Goal: Task Accomplishment & Management: Use online tool/utility

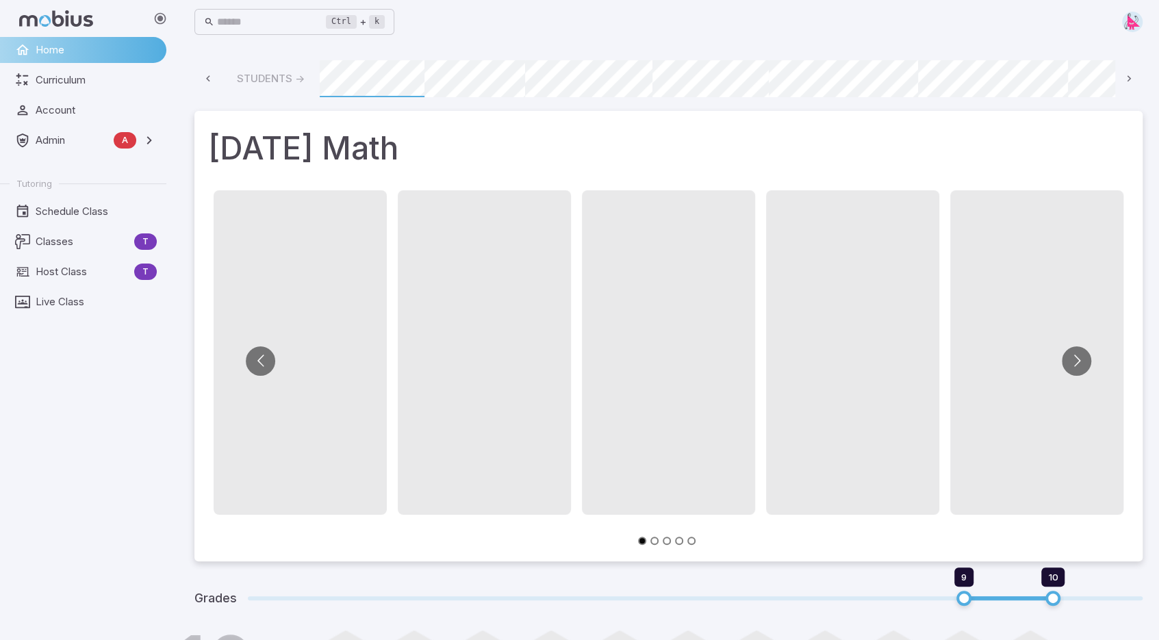
scroll to position [0, 740]
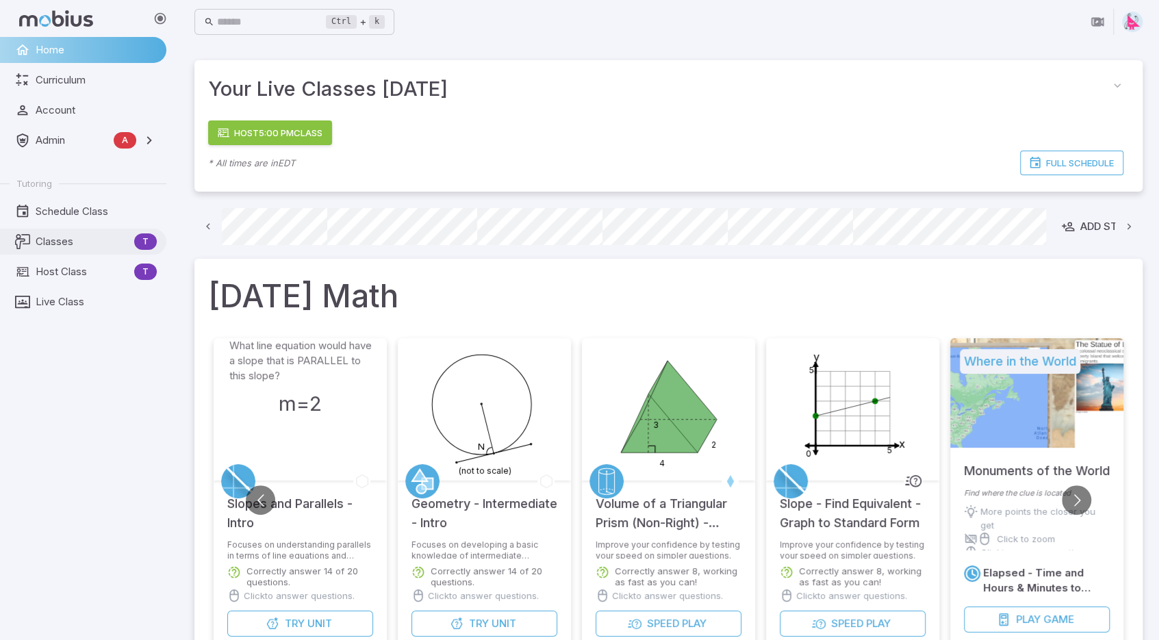
click at [55, 243] on span "Classes" at bounding box center [82, 241] width 93 height 15
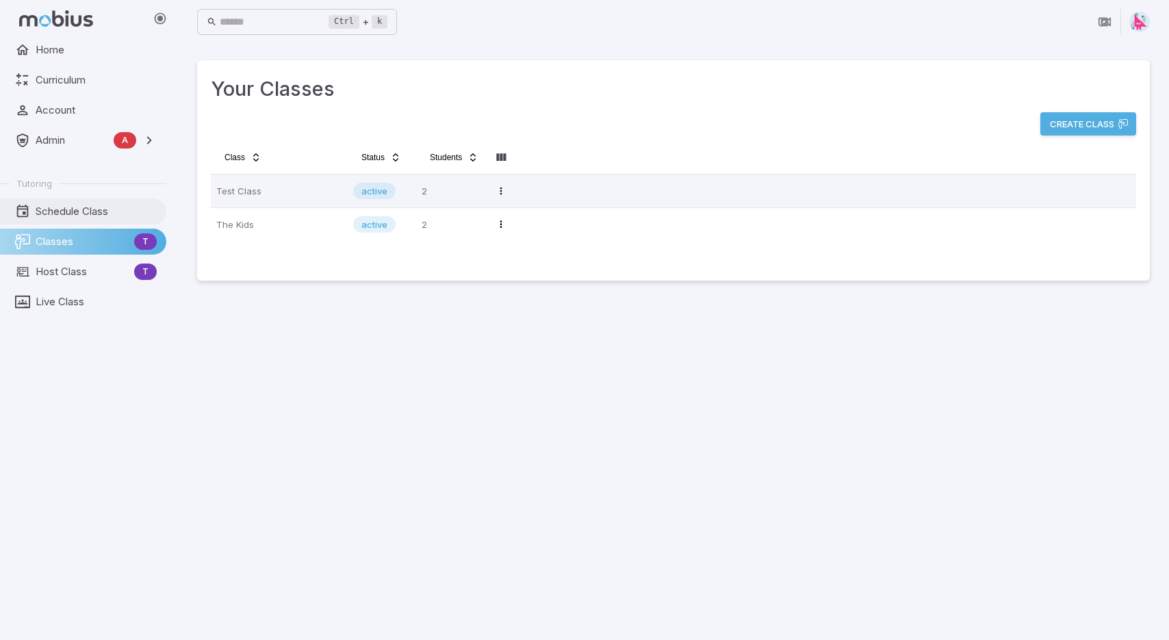
click at [60, 213] on span "Schedule Class" at bounding box center [96, 211] width 121 height 15
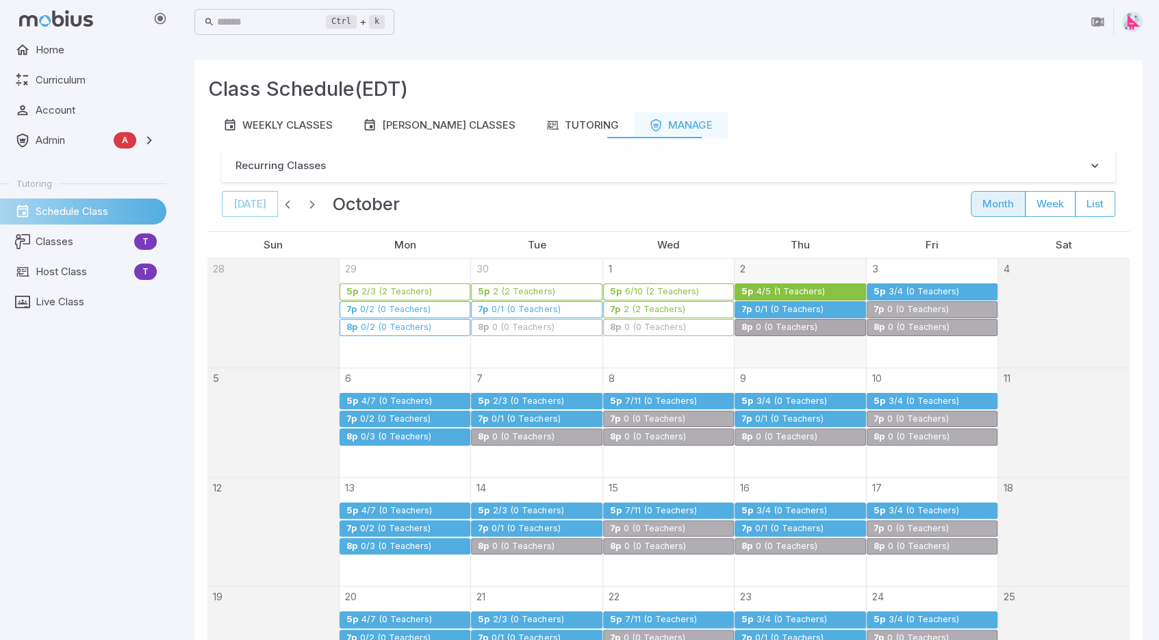
click at [760, 306] on div "0/1 (0 Teachers)" at bounding box center [789, 310] width 70 height 10
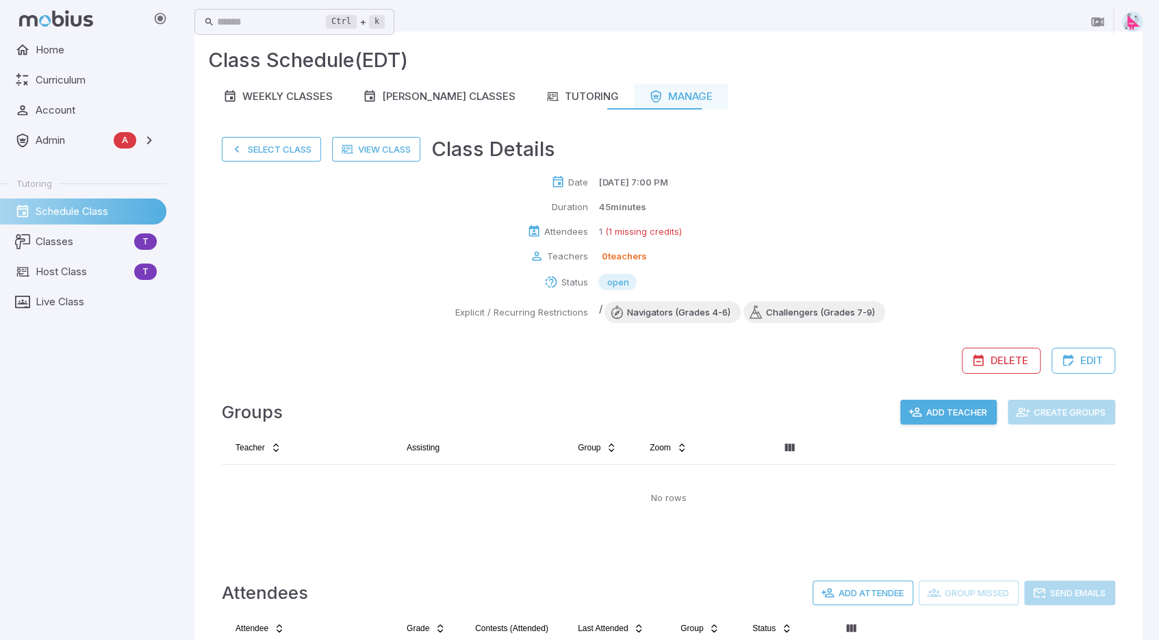
scroll to position [145, 0]
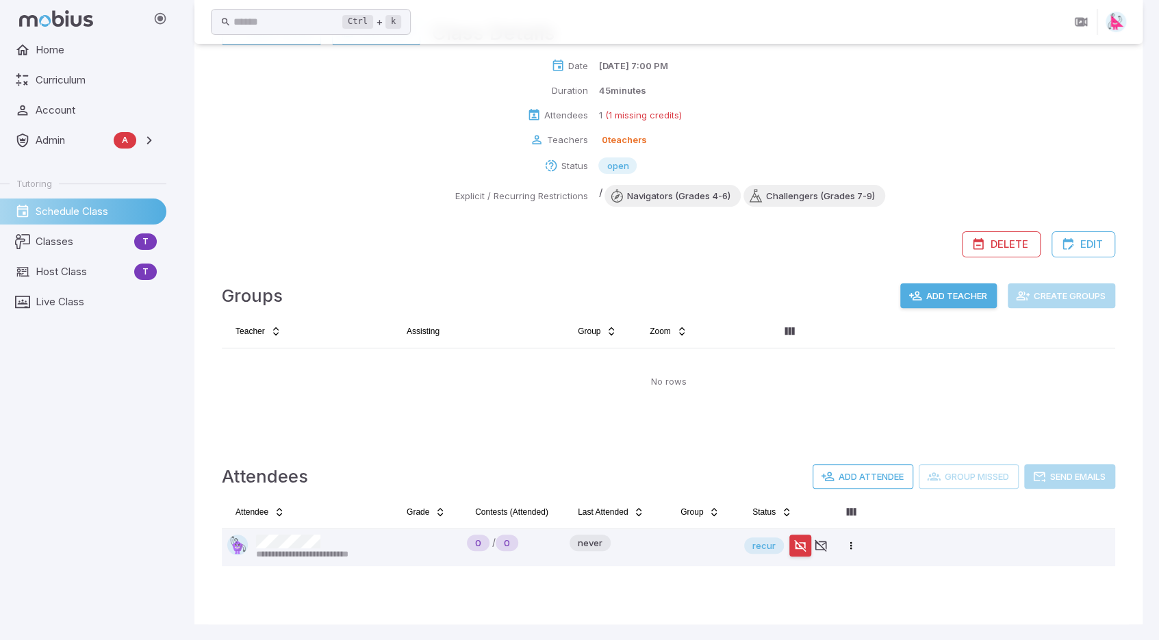
click at [955, 293] on button "Add Teacher" at bounding box center [948, 295] width 96 height 25
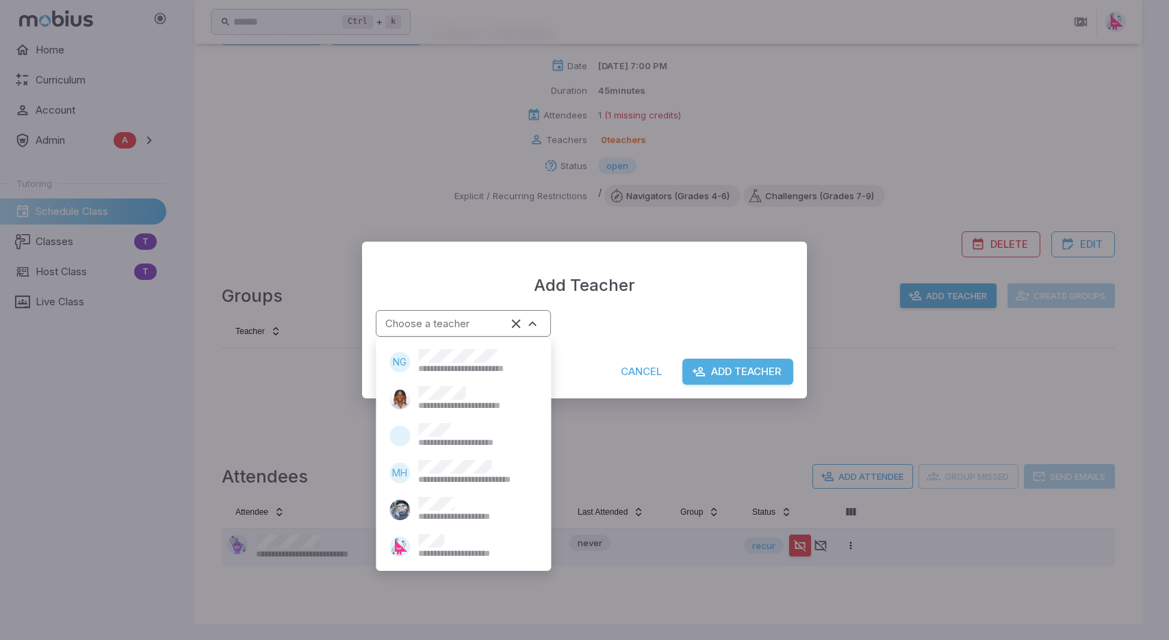
click at [542, 322] on div "Choose a teacher" at bounding box center [463, 323] width 175 height 27
click at [447, 550] on span "**********" at bounding box center [474, 553] width 112 height 12
type input "*****"
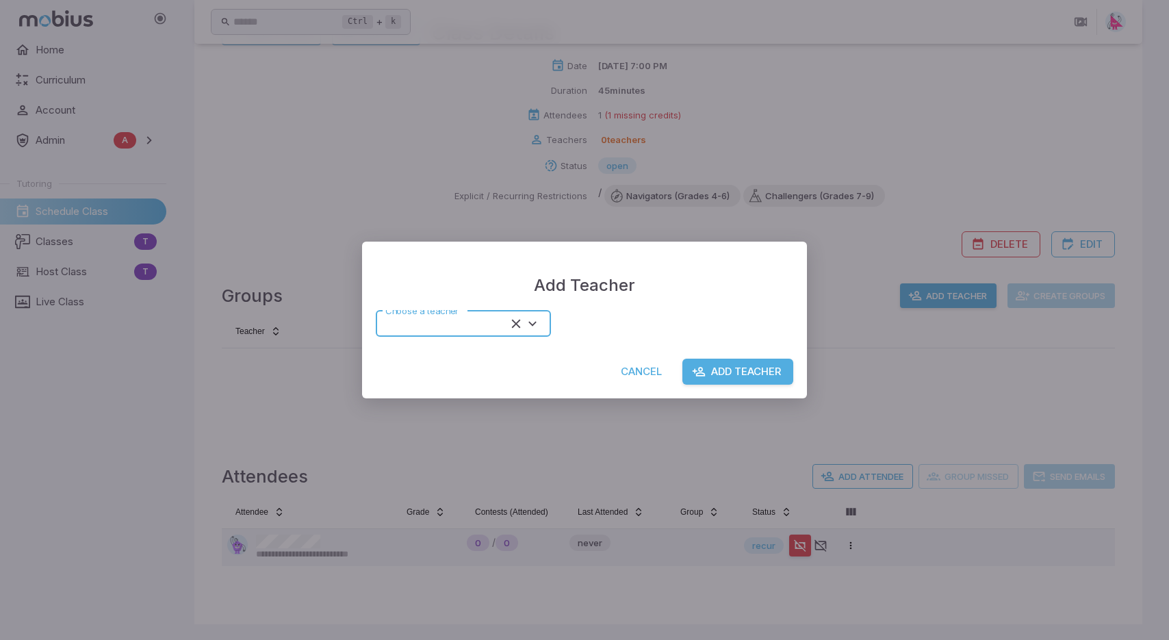
click at [749, 368] on button "Add Teacher" at bounding box center [737, 372] width 111 height 26
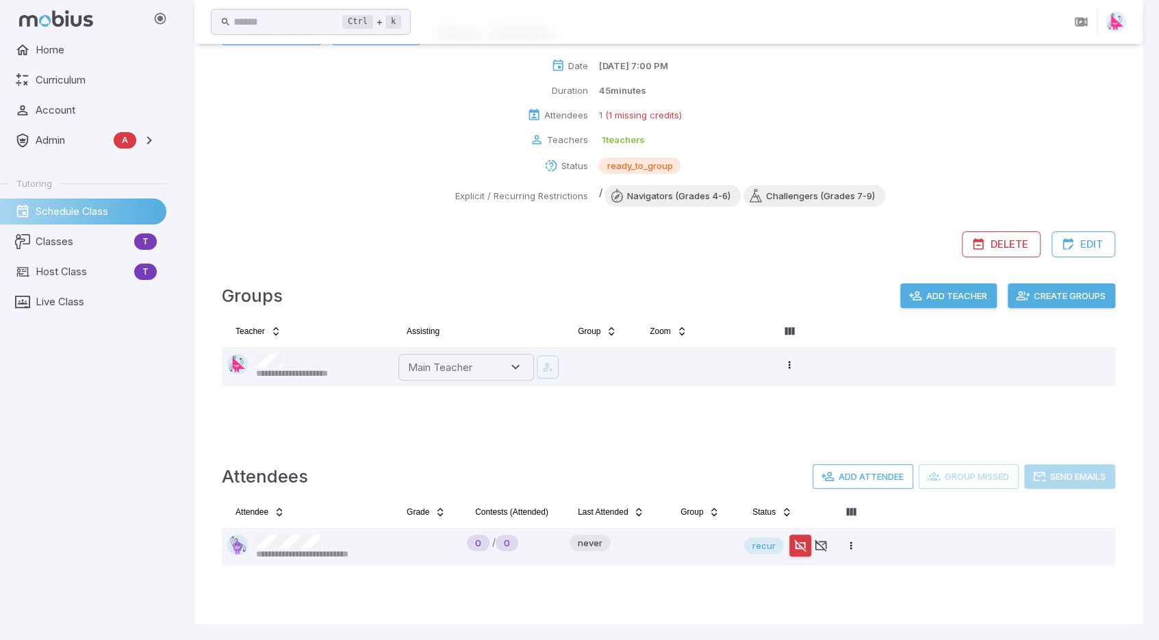
click at [1056, 293] on button "Create Groups" at bounding box center [1060, 295] width 107 height 25
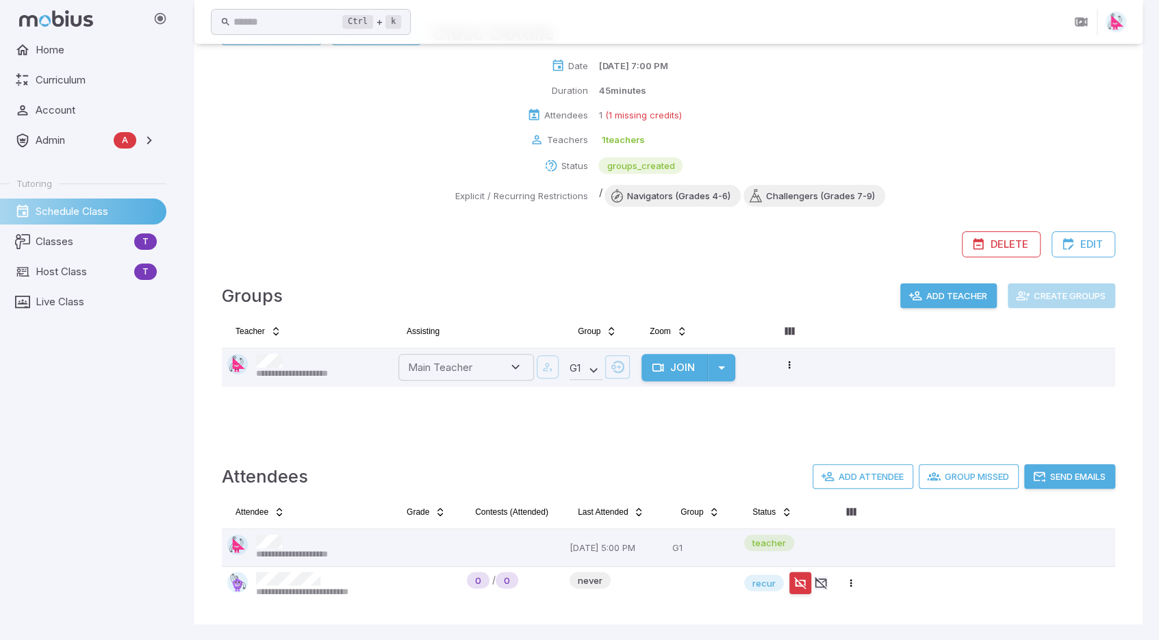
click at [1075, 469] on button "Send Emails" at bounding box center [1069, 476] width 91 height 25
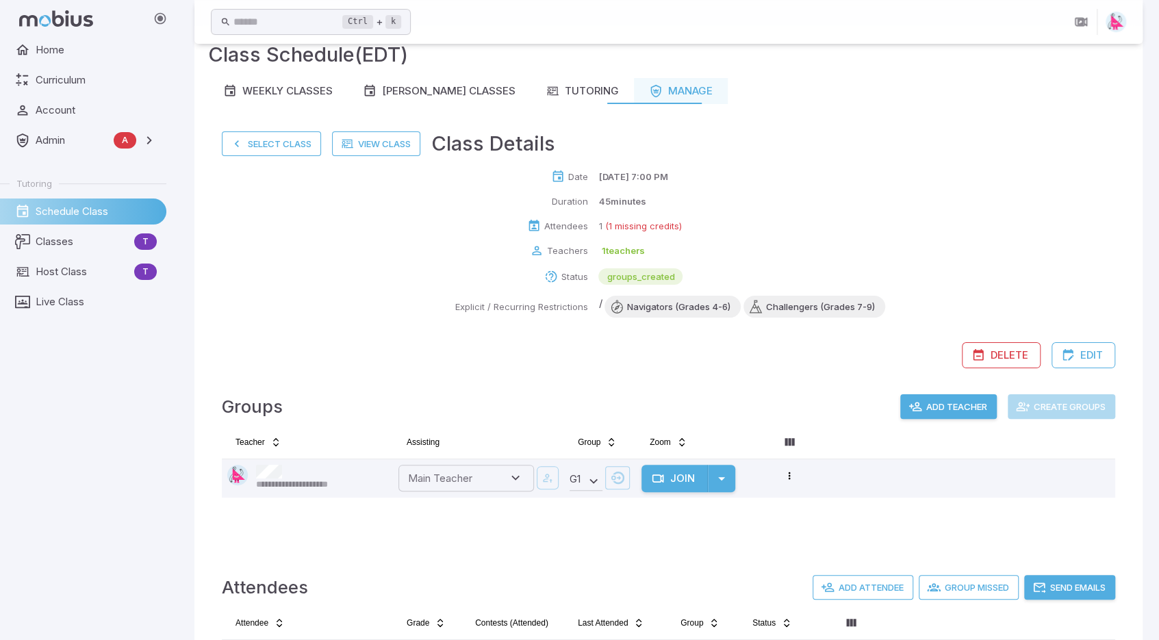
scroll to position [0, 0]
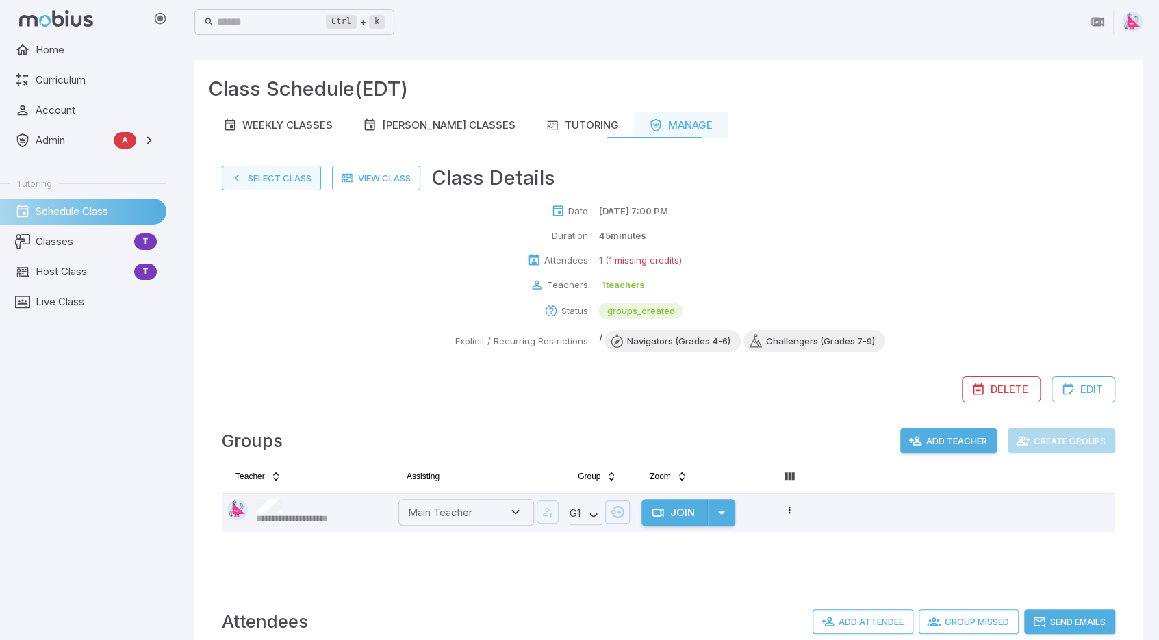
click at [277, 176] on button "Select Class" at bounding box center [271, 178] width 99 height 25
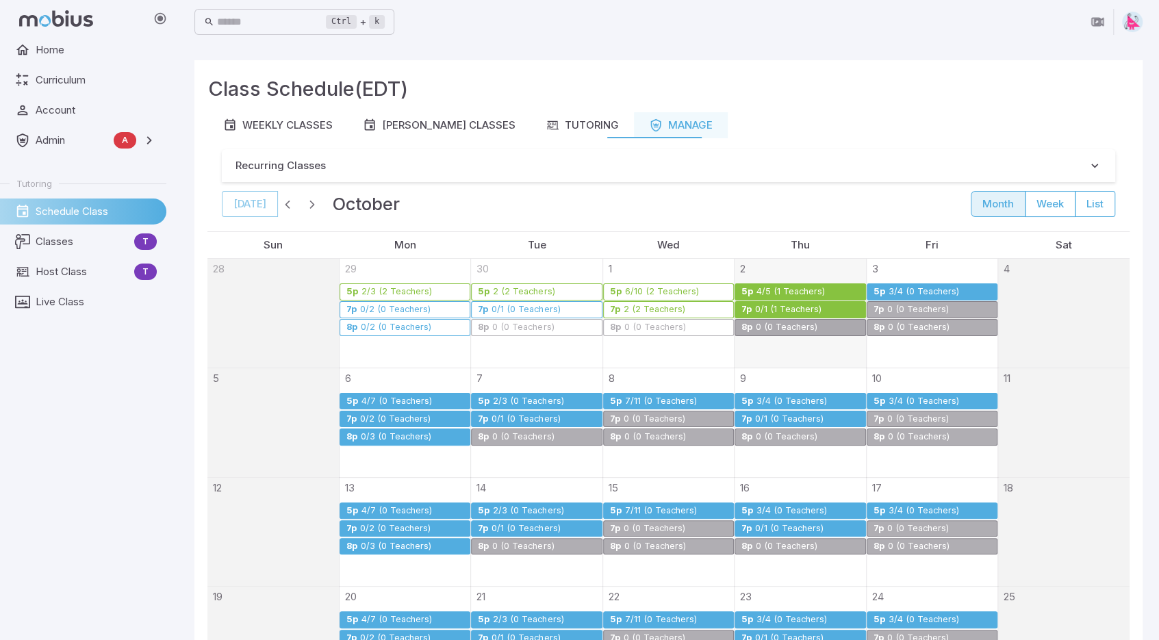
click at [774, 287] on div "4/5 (1 Teachers)" at bounding box center [791, 292] width 70 height 10
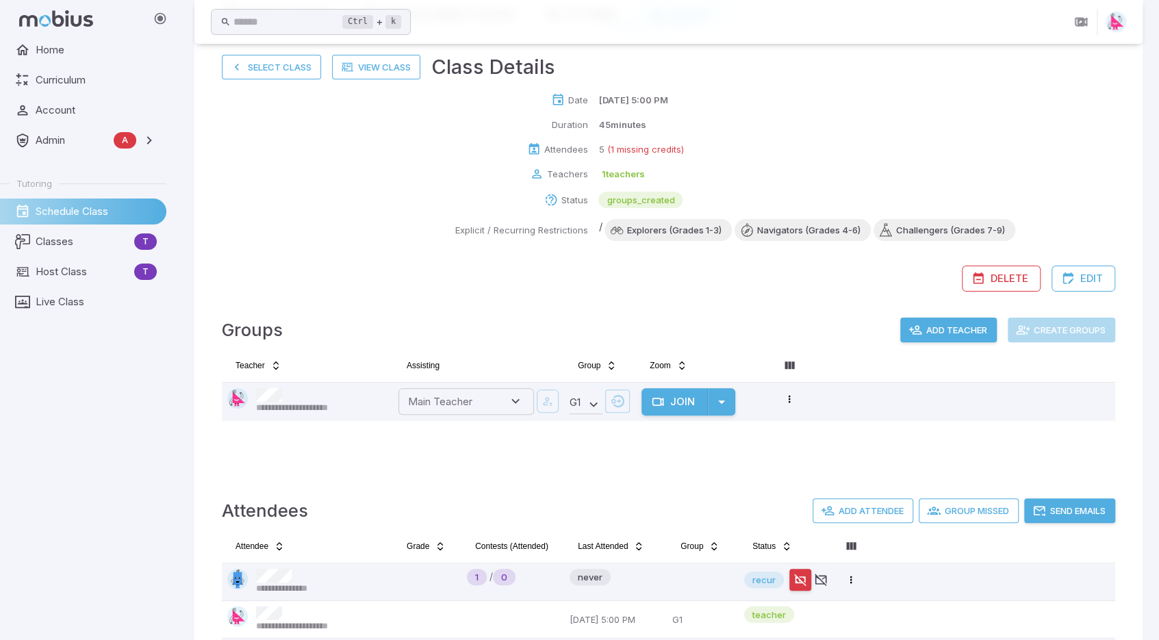
scroll to position [14, 0]
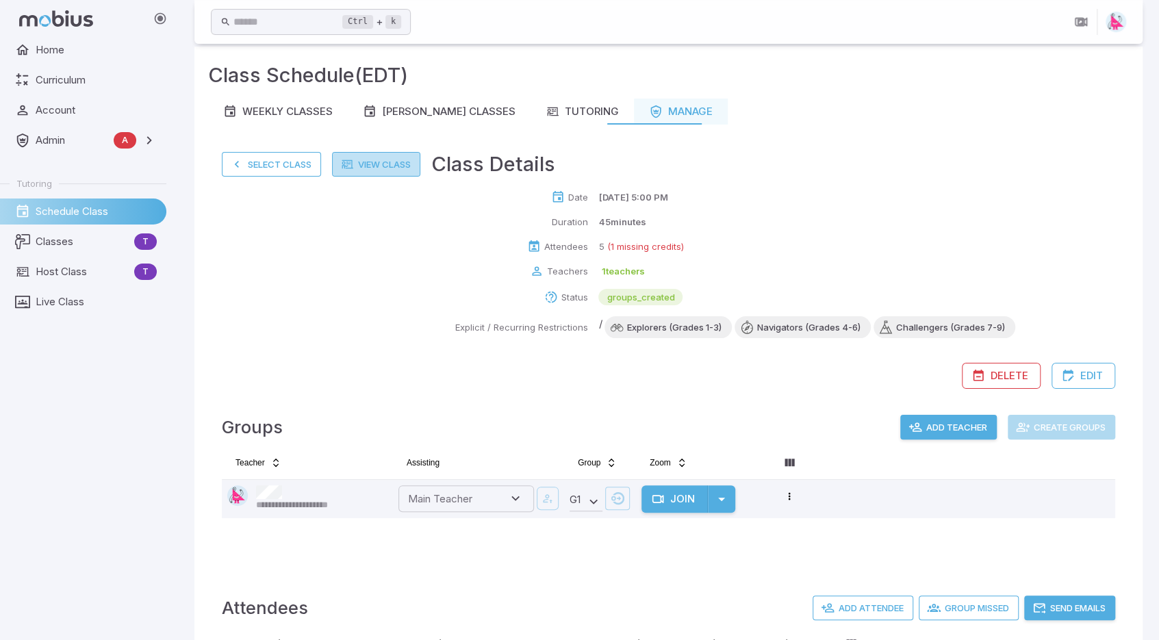
click at [387, 162] on link "View Class" at bounding box center [376, 164] width 88 height 25
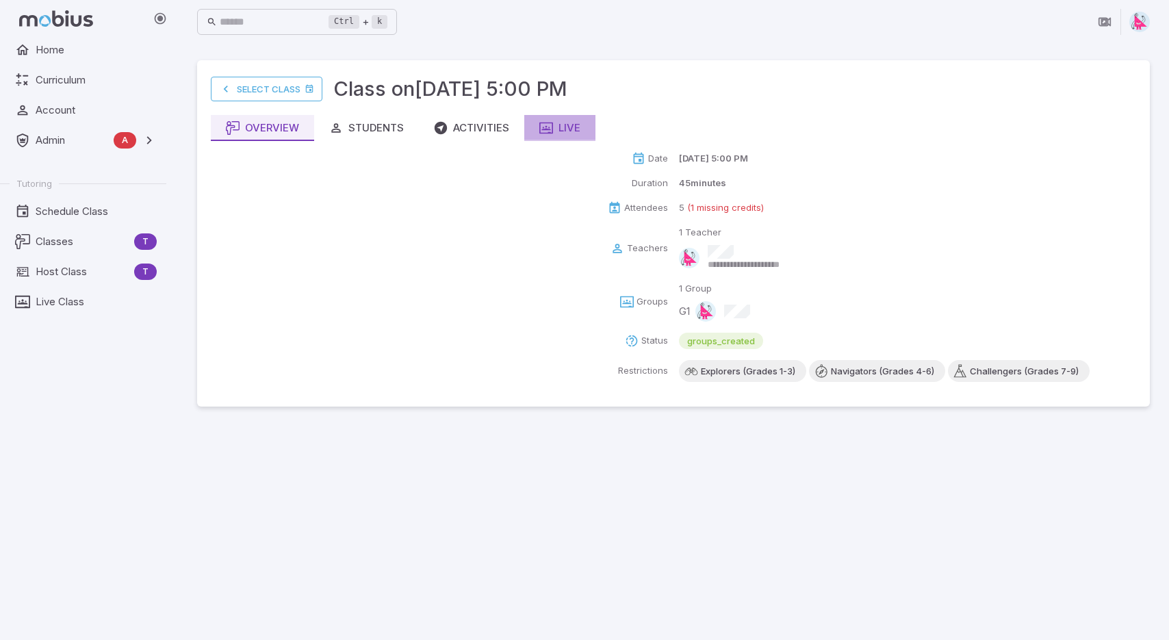
click at [560, 127] on div "Live" at bounding box center [559, 127] width 41 height 15
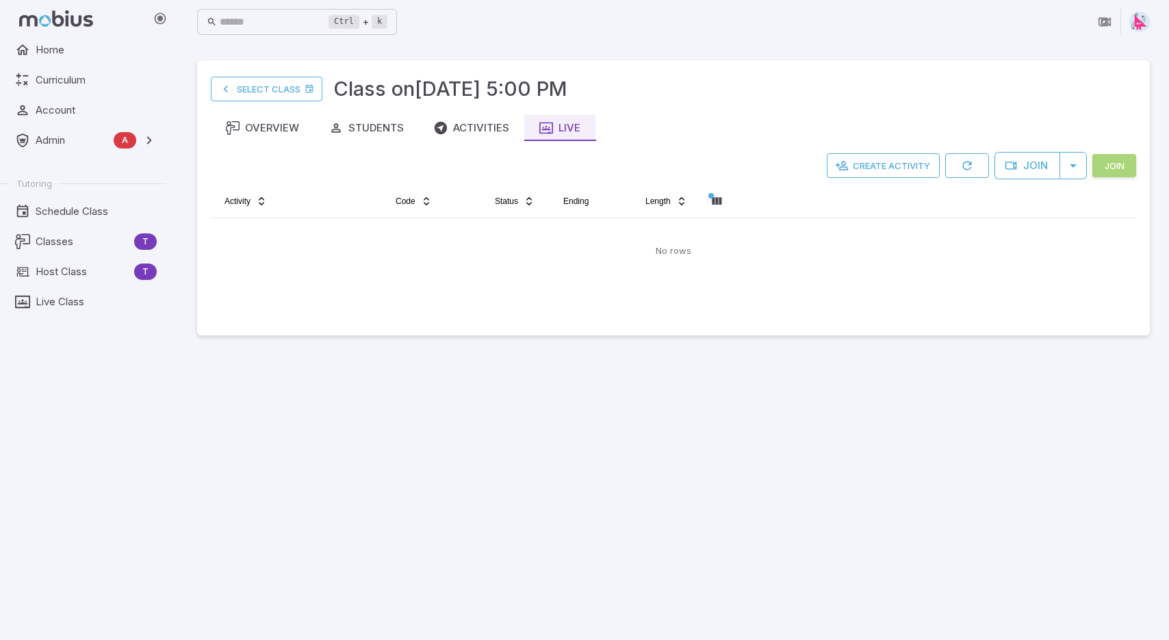
click at [1120, 169] on button "Join" at bounding box center [1114, 165] width 44 height 23
click at [888, 168] on button "Create Activity" at bounding box center [881, 165] width 113 height 25
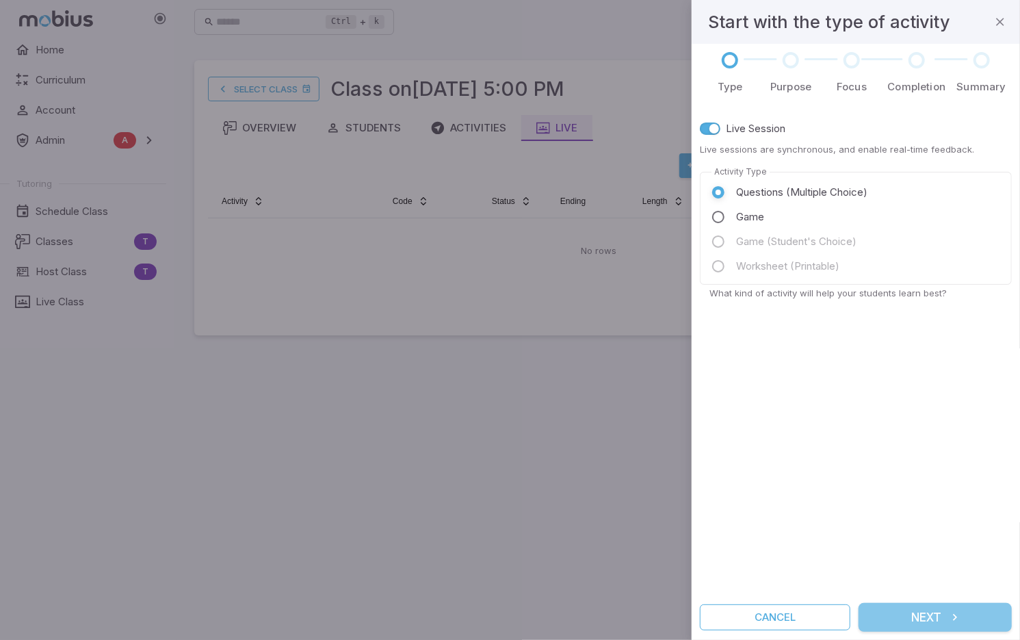
click at [929, 619] on button "Next" at bounding box center [935, 617] width 153 height 29
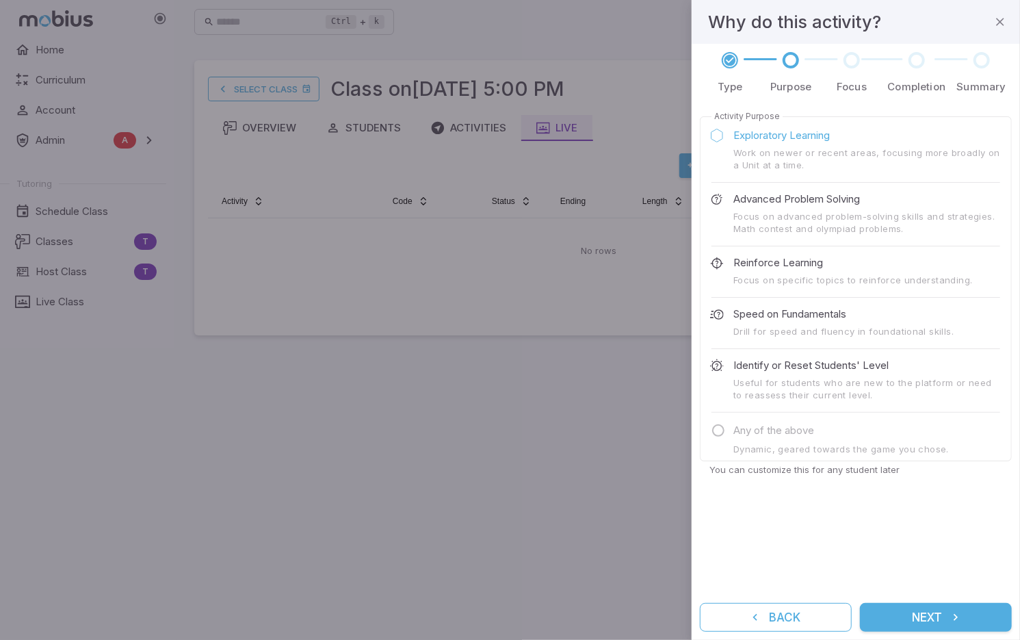
click at [918, 610] on button "Next" at bounding box center [936, 617] width 152 height 29
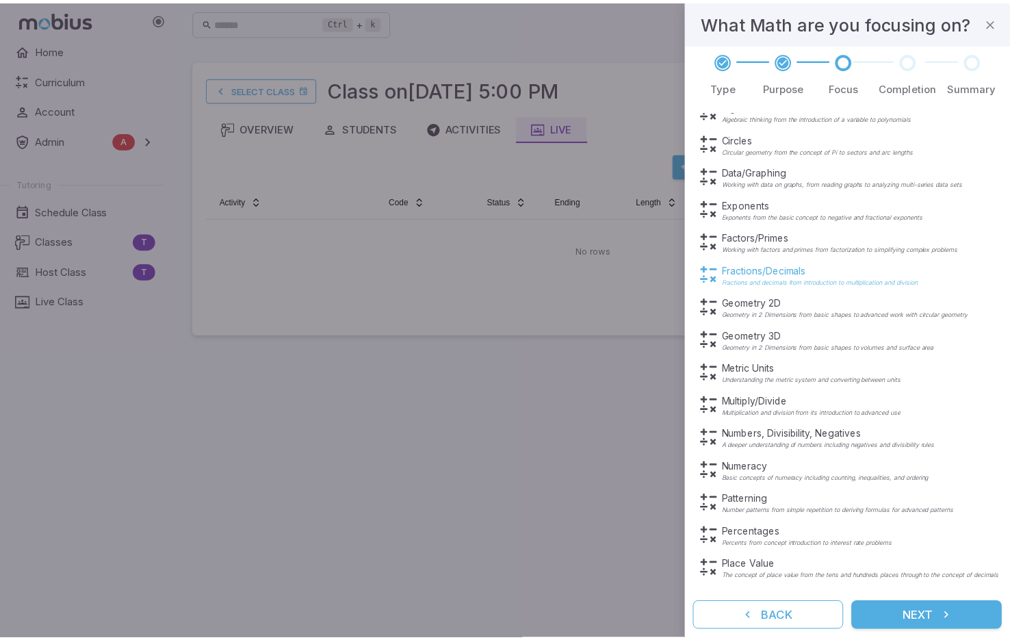
scroll to position [274, 0]
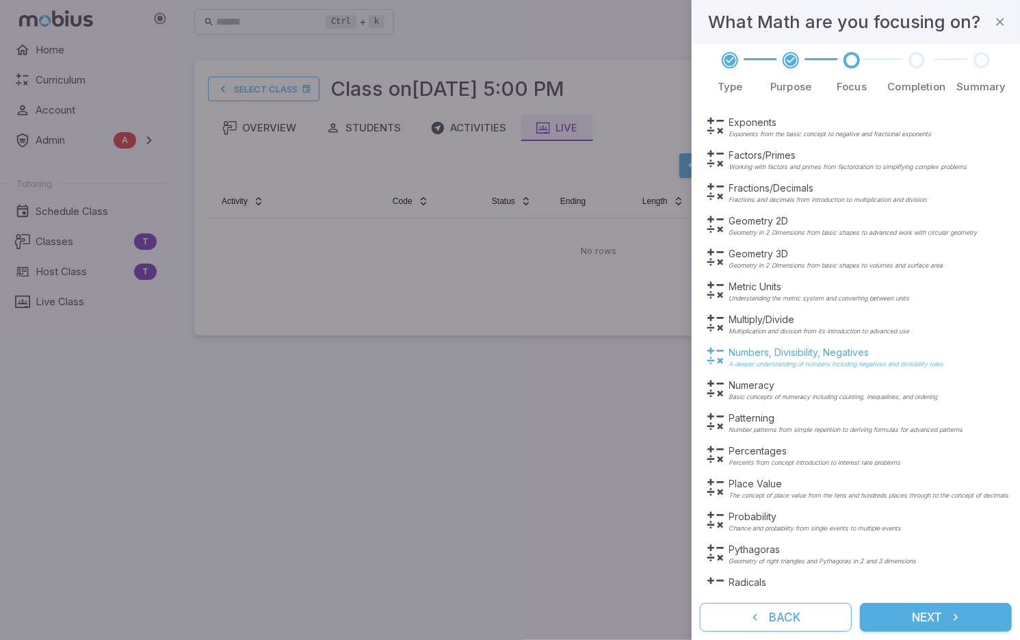
click at [794, 351] on p "Numbers, Divisibility, Negatives" at bounding box center [837, 353] width 215 height 14
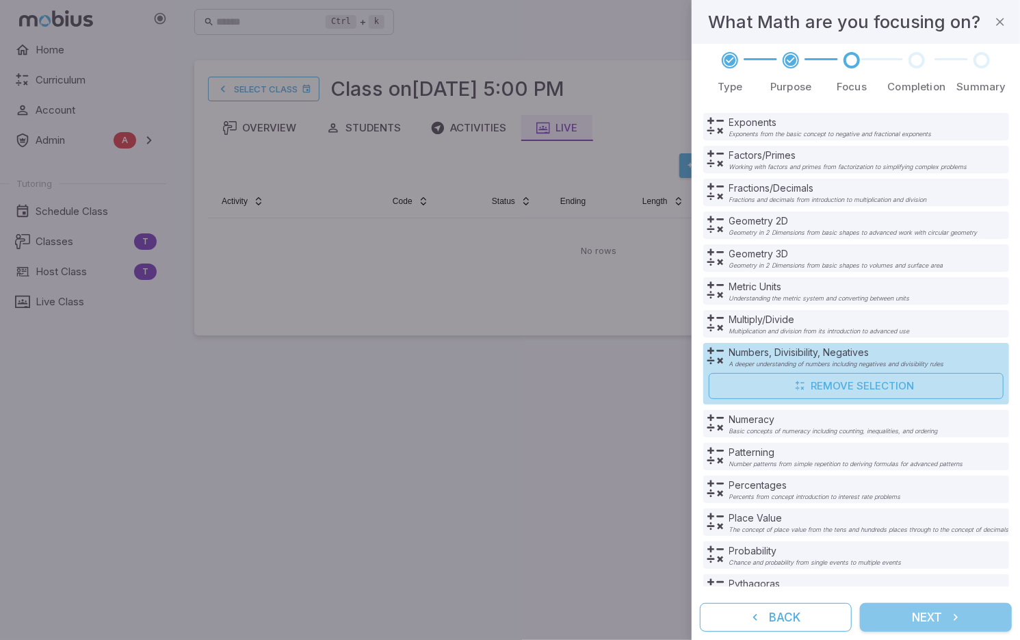
click at [933, 618] on button "Next" at bounding box center [936, 617] width 152 height 29
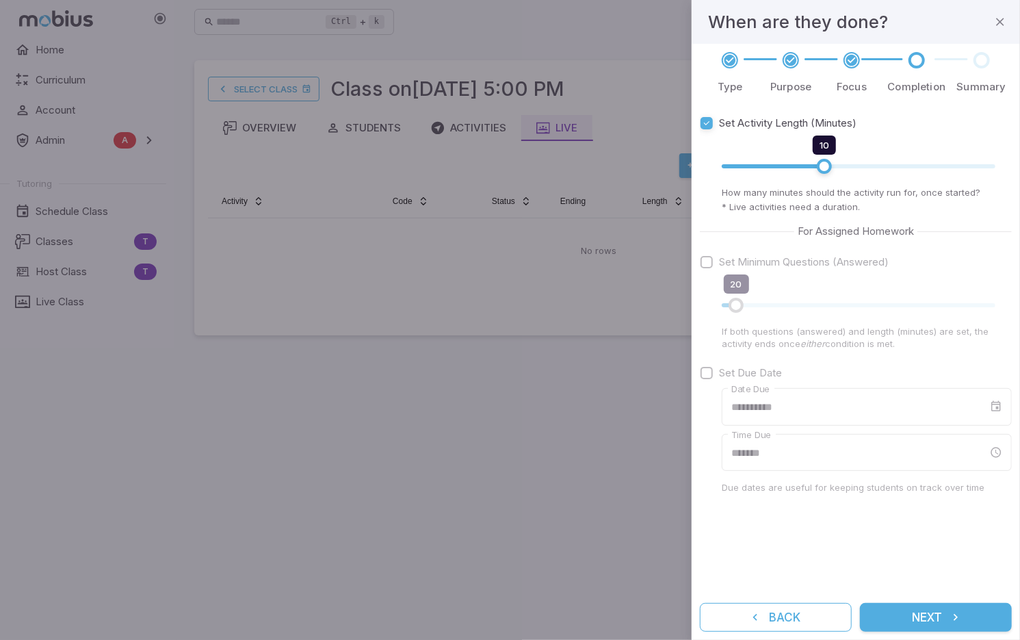
click at [933, 616] on button "Next" at bounding box center [936, 617] width 152 height 29
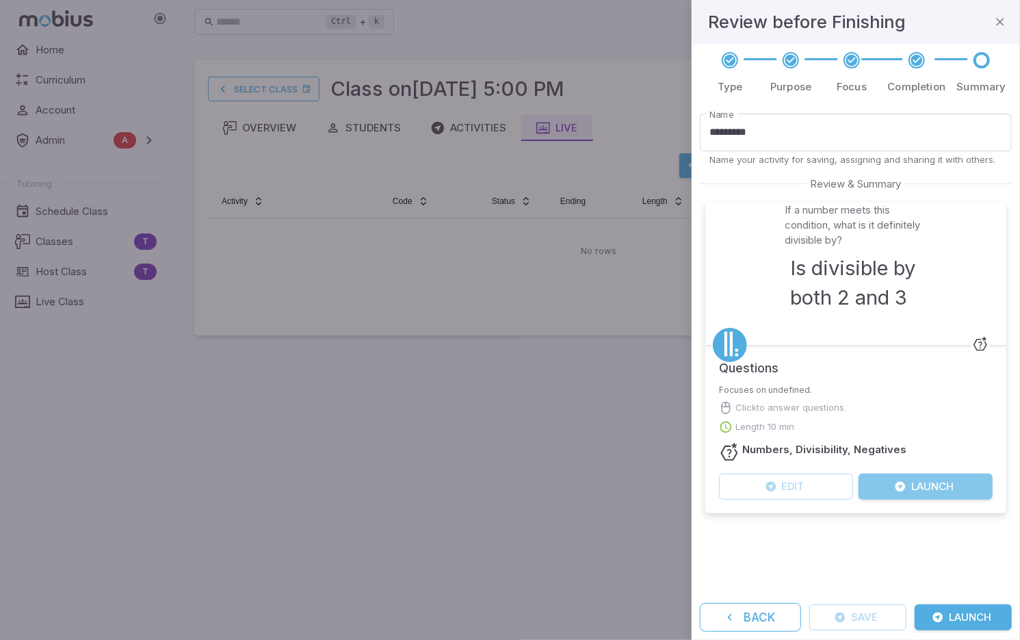
click at [926, 489] on button "Launch" at bounding box center [926, 487] width 134 height 26
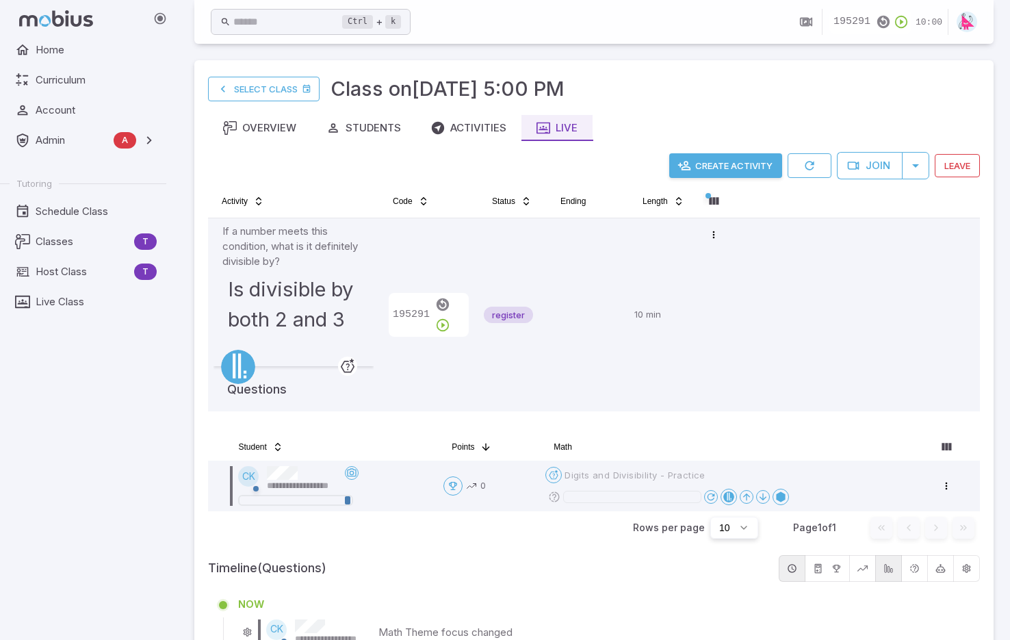
scroll to position [181, 0]
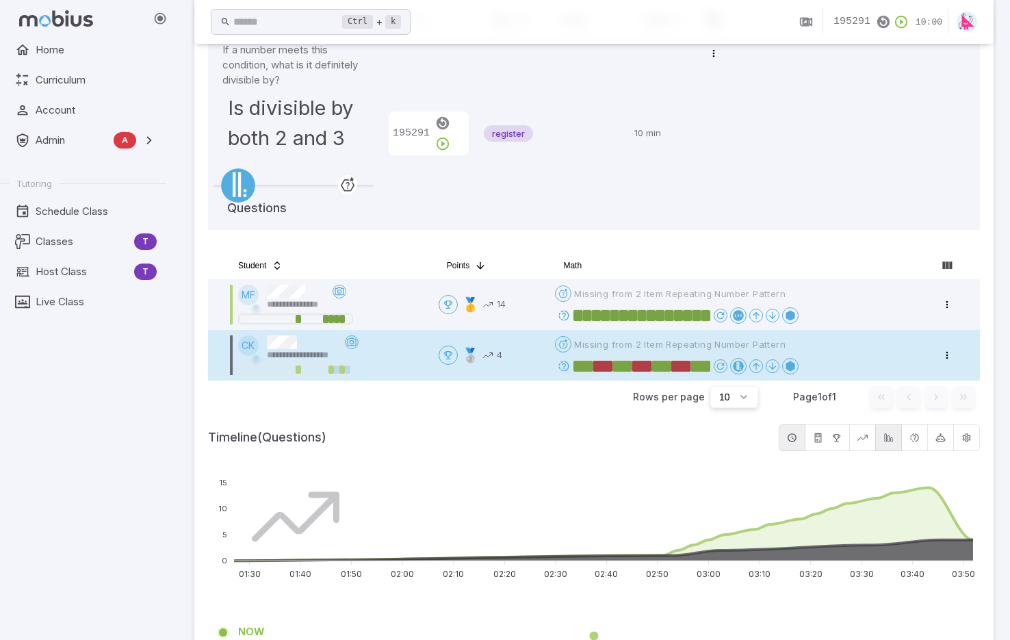
click at [566, 363] on icon at bounding box center [564, 366] width 12 height 12
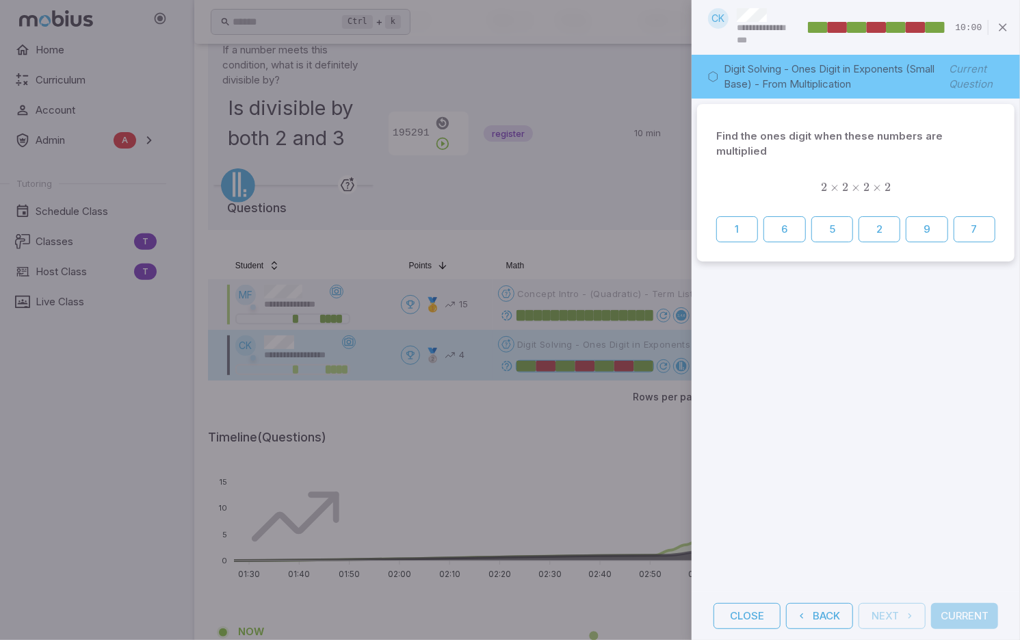
click at [980, 623] on div "Close Back Next Current" at bounding box center [856, 616] width 328 height 48
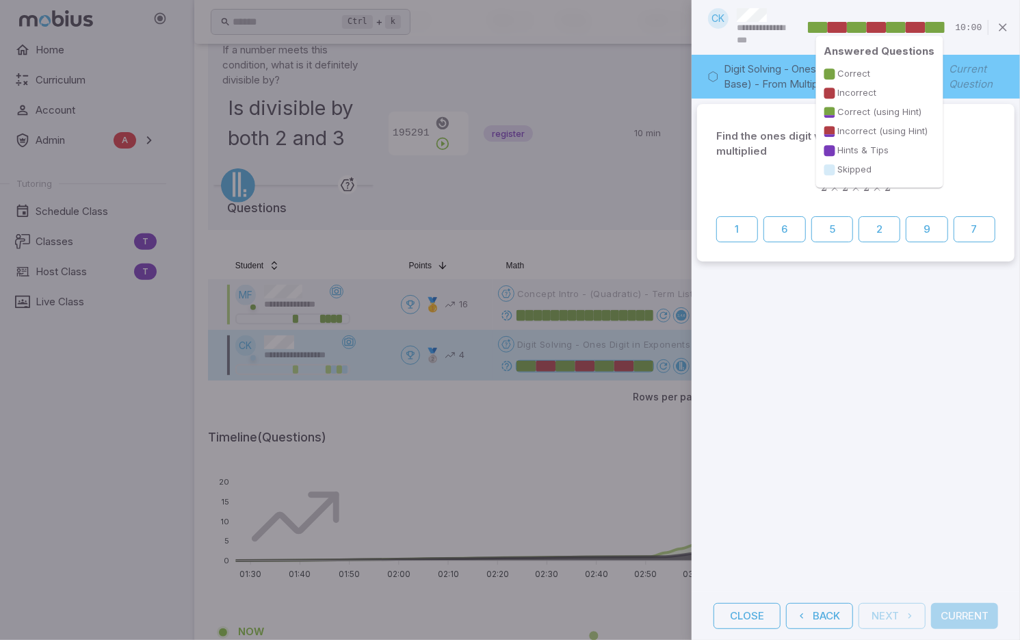
click at [913, 26] on rect at bounding box center [915, 27] width 20 height 11
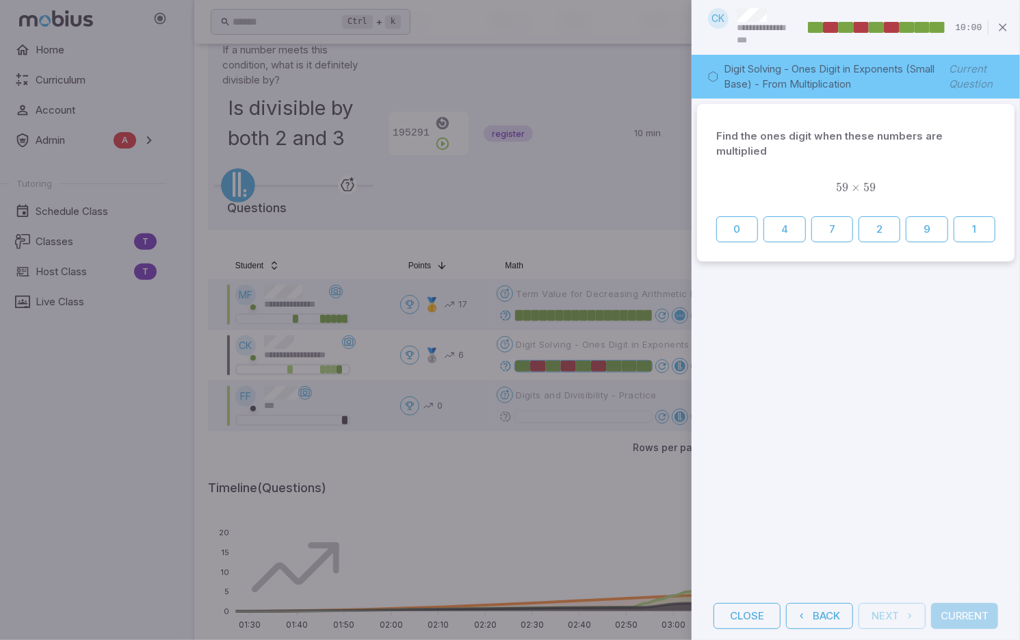
click at [962, 615] on div "Close Back Next Current" at bounding box center [856, 616] width 328 height 48
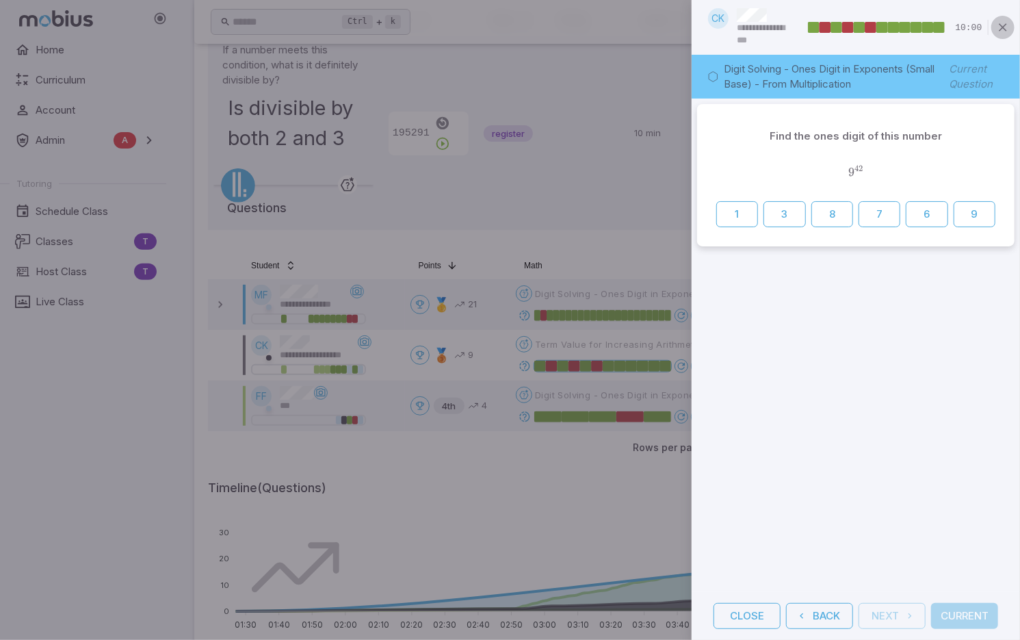
click at [1007, 25] on icon "button" at bounding box center [1003, 28] width 14 height 14
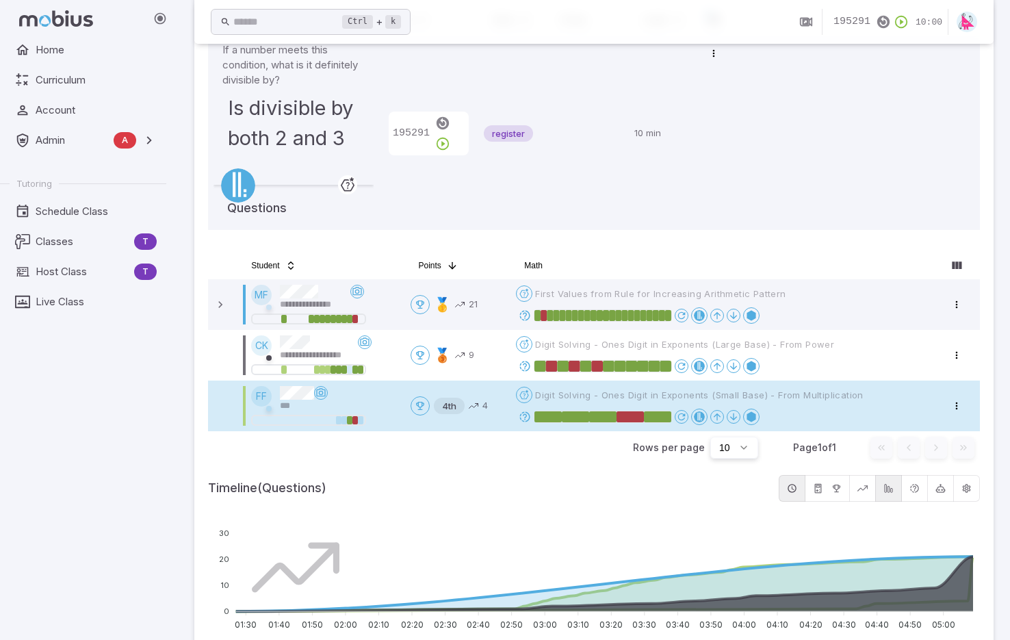
click at [524, 417] on icon at bounding box center [525, 417] width 12 height 12
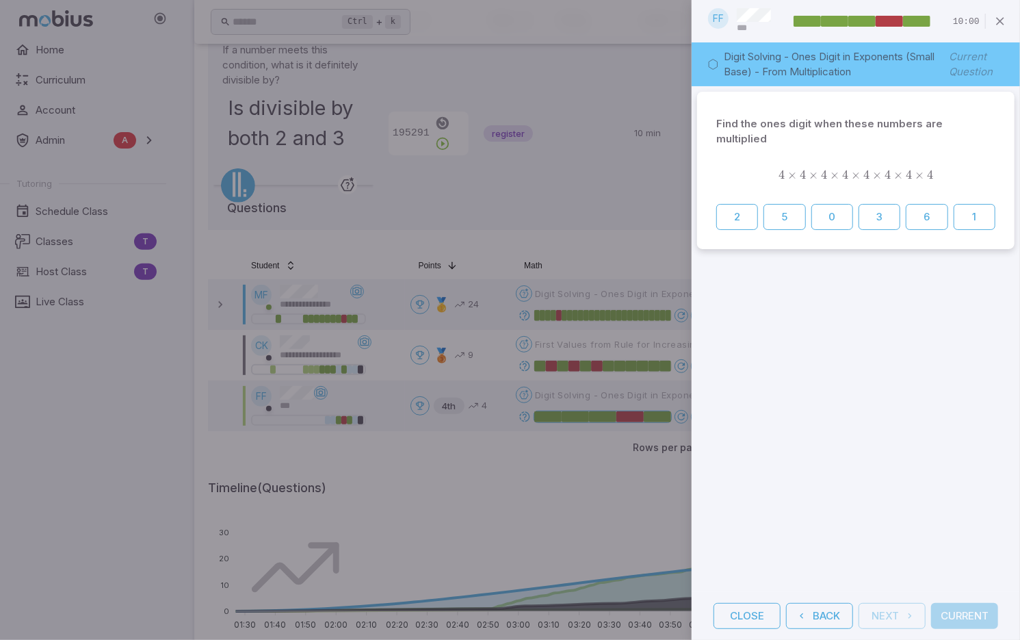
click at [614, 196] on div at bounding box center [510, 320] width 1020 height 640
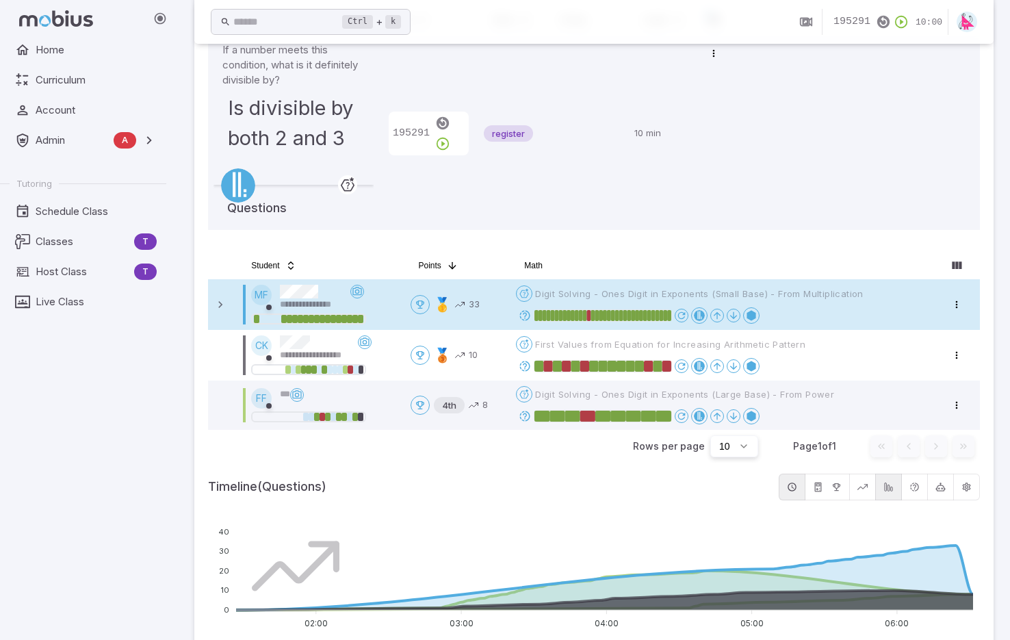
click at [525, 363] on icon at bounding box center [525, 366] width 12 height 12
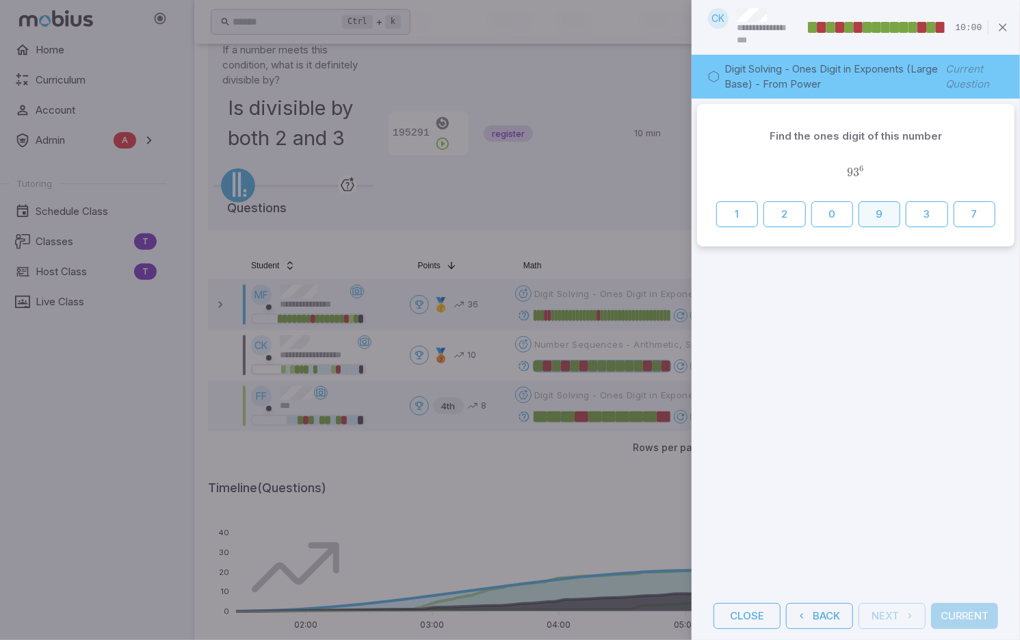
click at [877, 211] on button "9" at bounding box center [880, 214] width 42 height 26
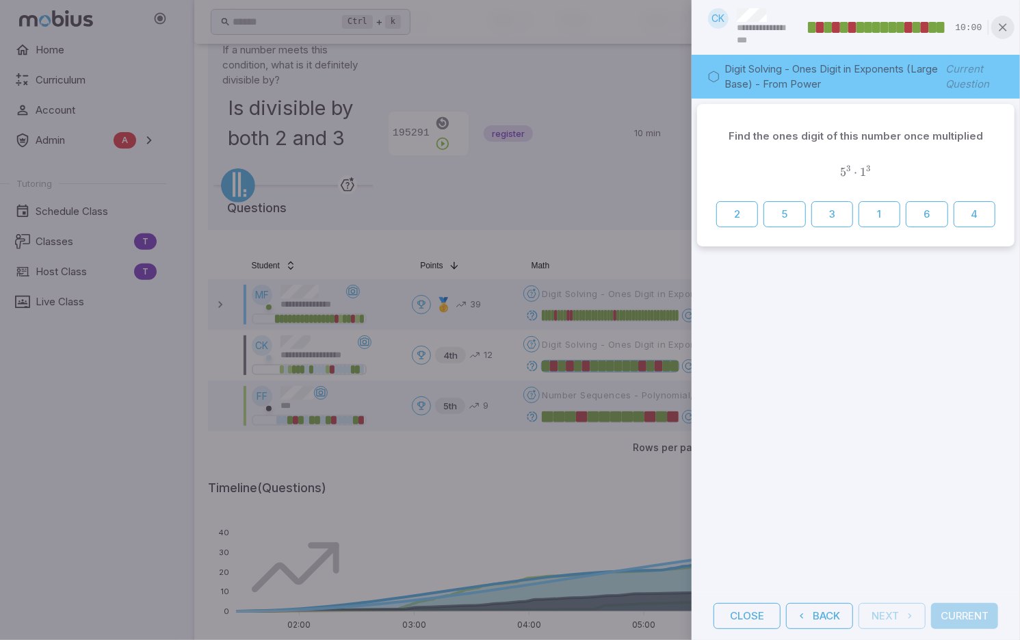
click at [1005, 25] on icon "button" at bounding box center [1003, 28] width 14 height 14
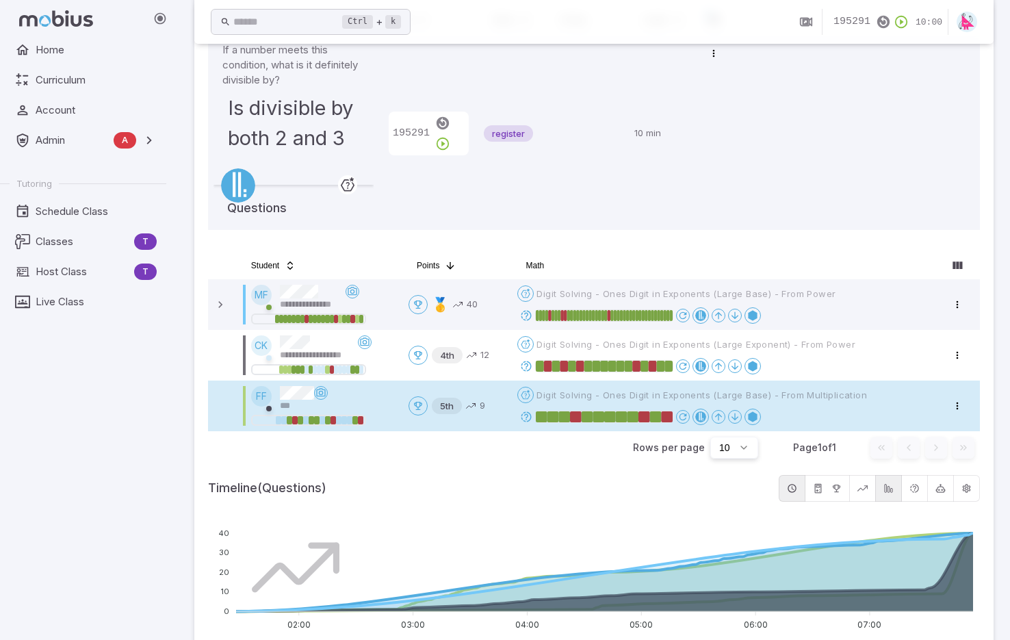
click at [528, 417] on icon at bounding box center [526, 417] width 12 height 12
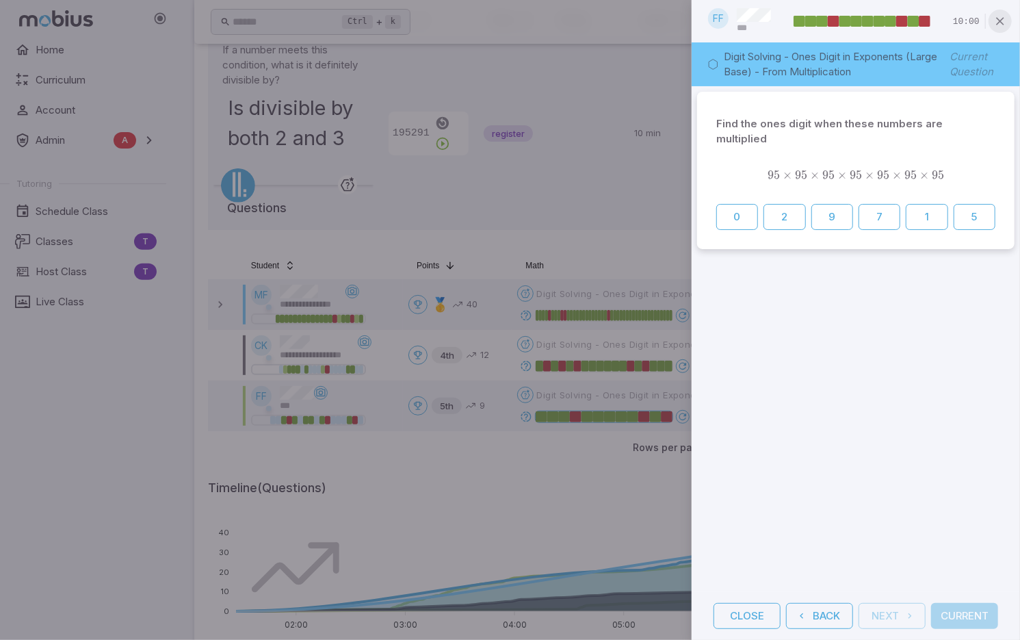
click at [1005, 20] on icon "button" at bounding box center [1001, 21] width 14 height 14
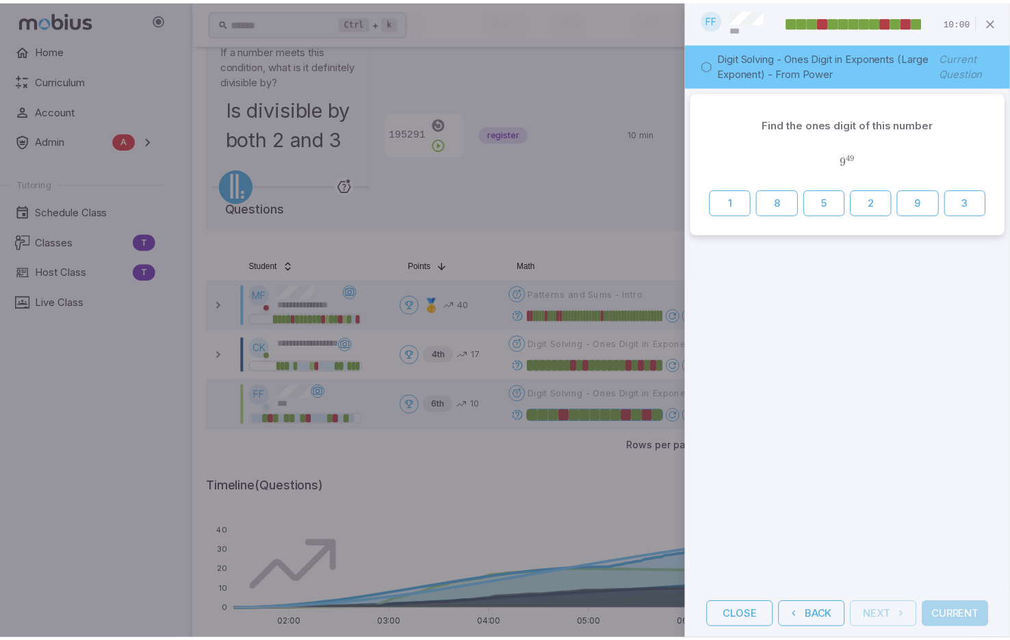
scroll to position [181, 0]
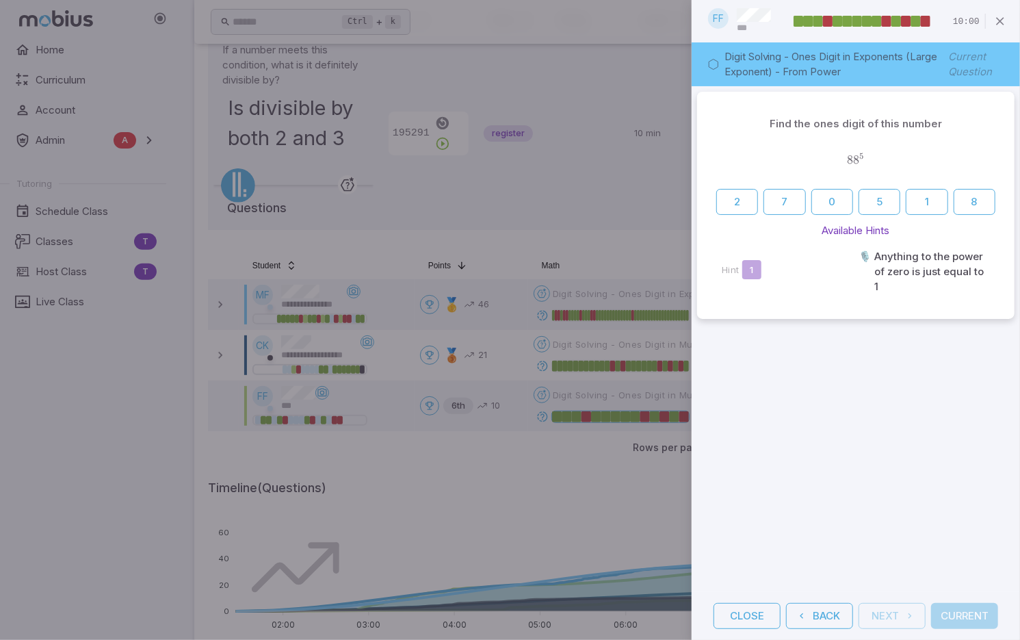
click at [1001, 21] on icon "button" at bounding box center [1001, 21] width 14 height 14
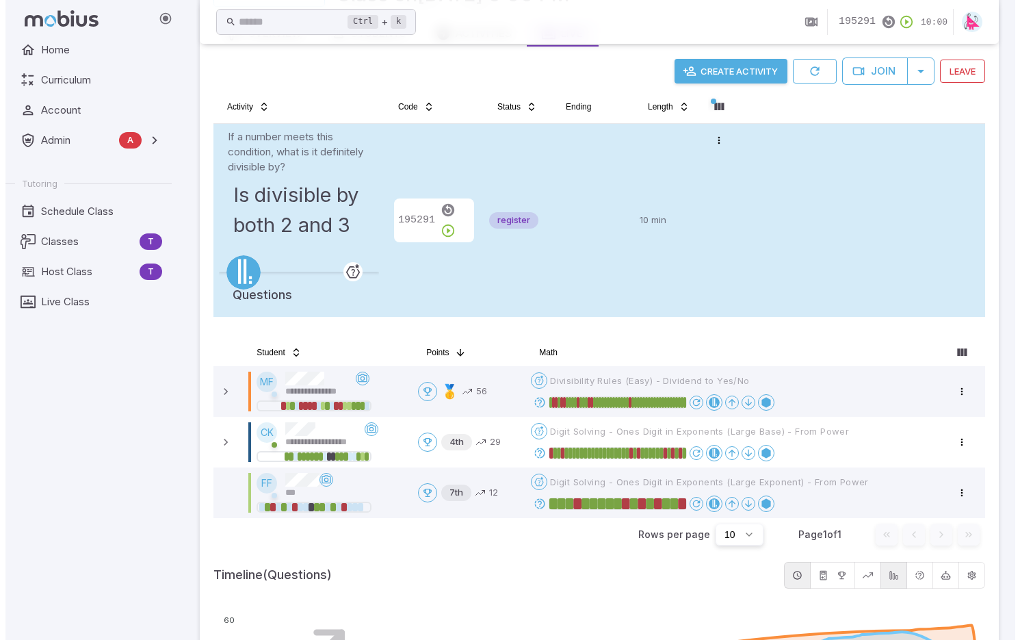
scroll to position [274, 0]
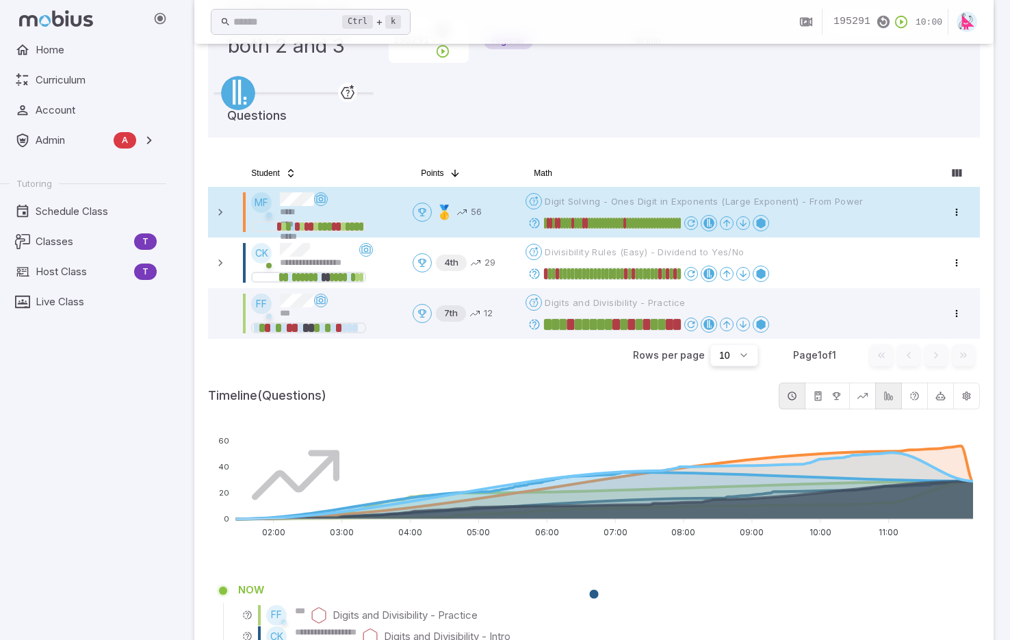
click at [536, 324] on icon at bounding box center [534, 324] width 12 height 12
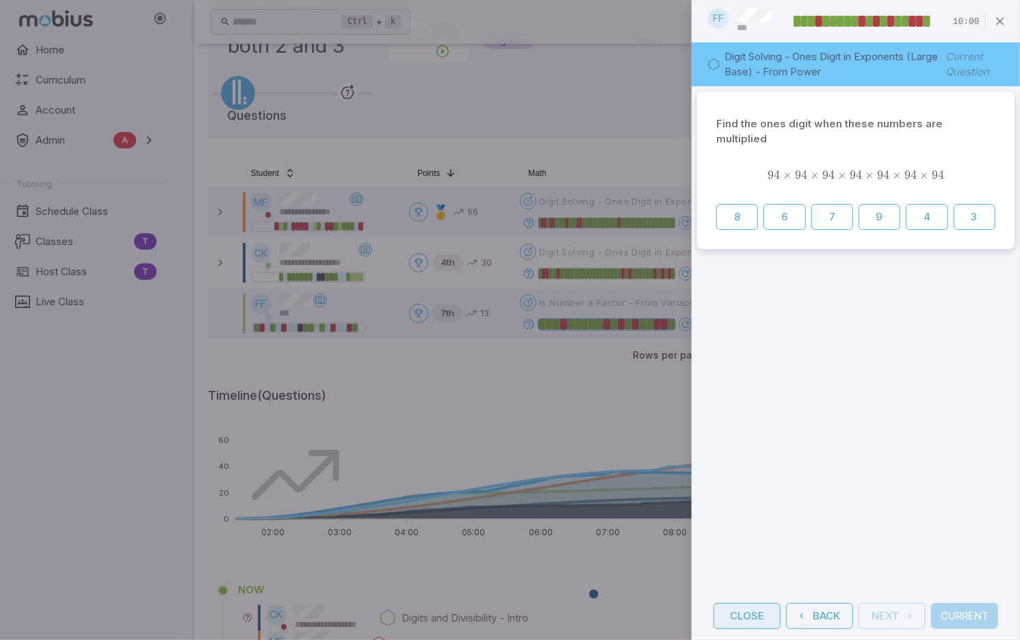
click at [757, 612] on button "Close" at bounding box center [747, 616] width 67 height 26
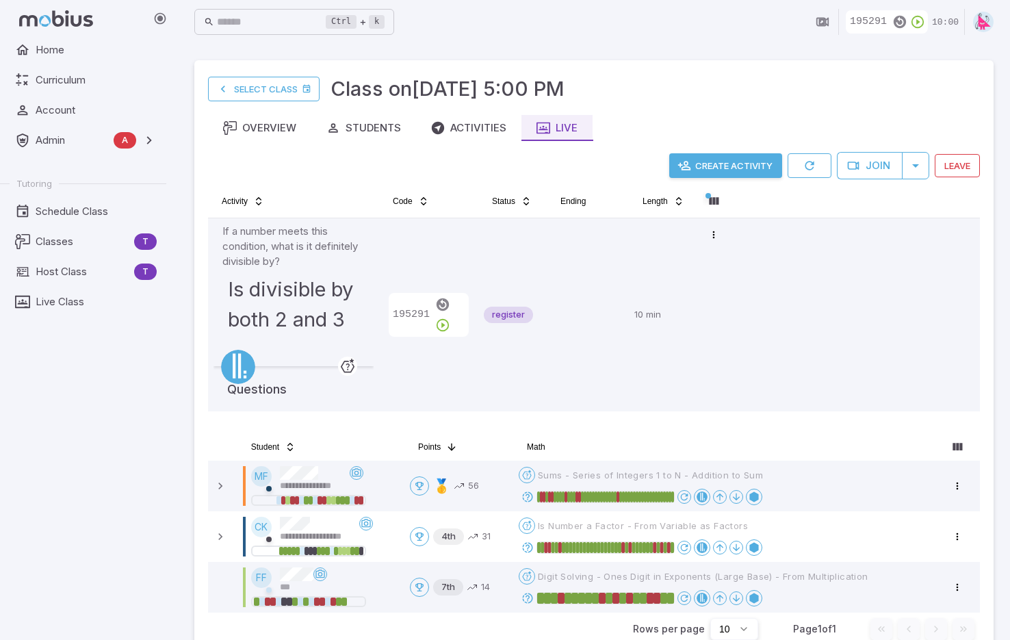
click at [724, 164] on button "Create Activity" at bounding box center [725, 165] width 113 height 25
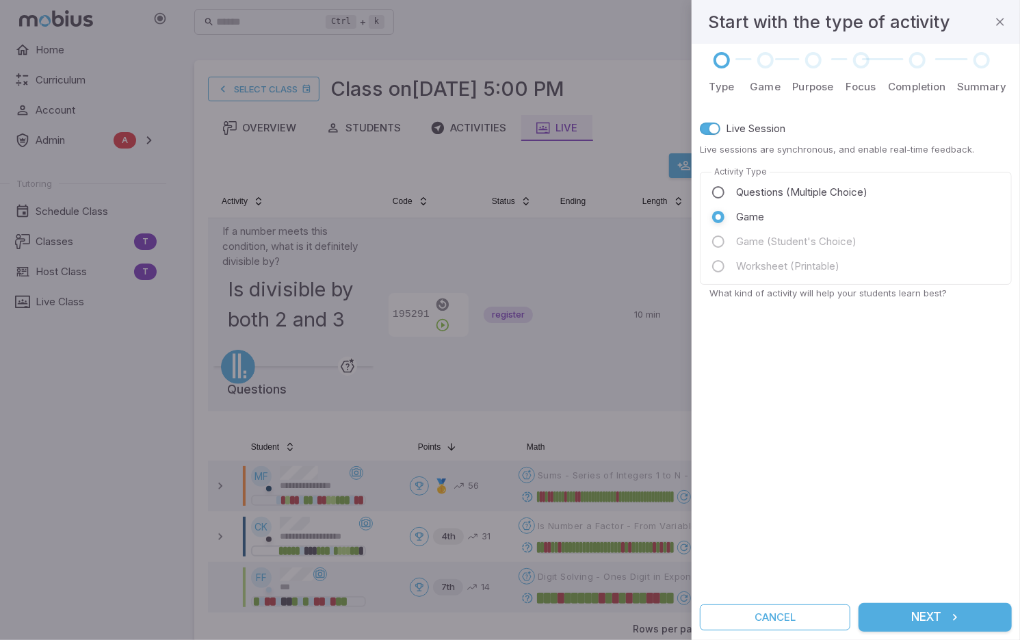
click at [929, 619] on button "Next" at bounding box center [935, 617] width 153 height 29
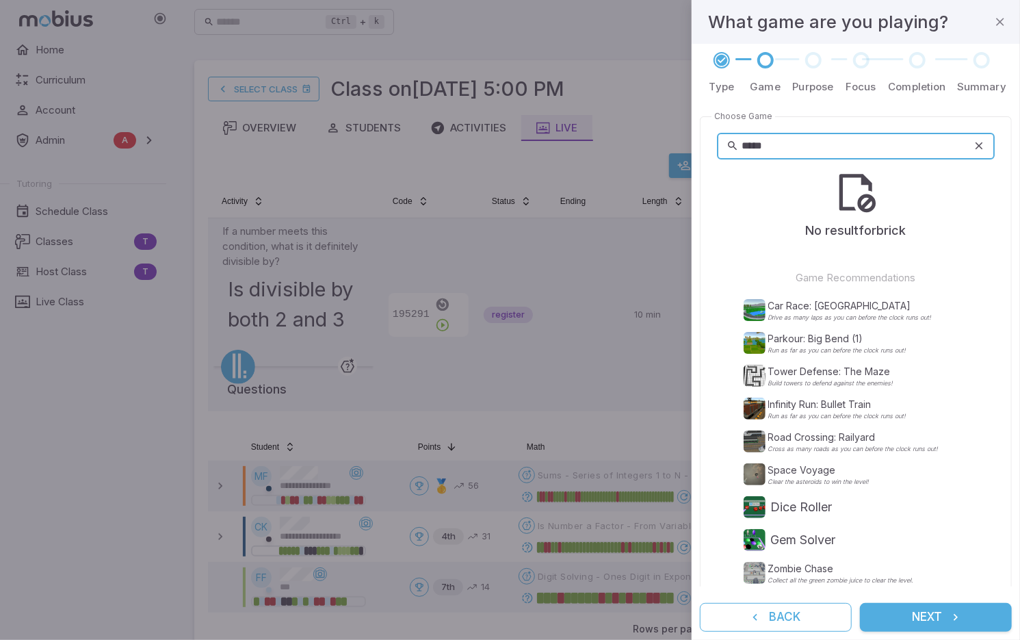
type input "*****"
click at [1000, 17] on icon "button" at bounding box center [1001, 22] width 14 height 14
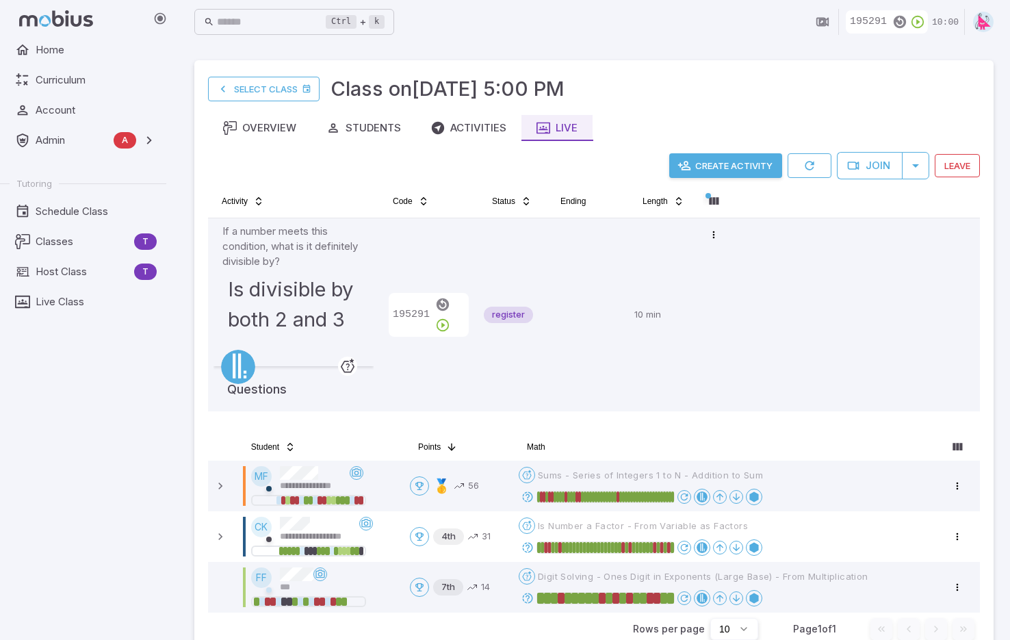
click at [724, 162] on button "Create Activity" at bounding box center [725, 165] width 113 height 25
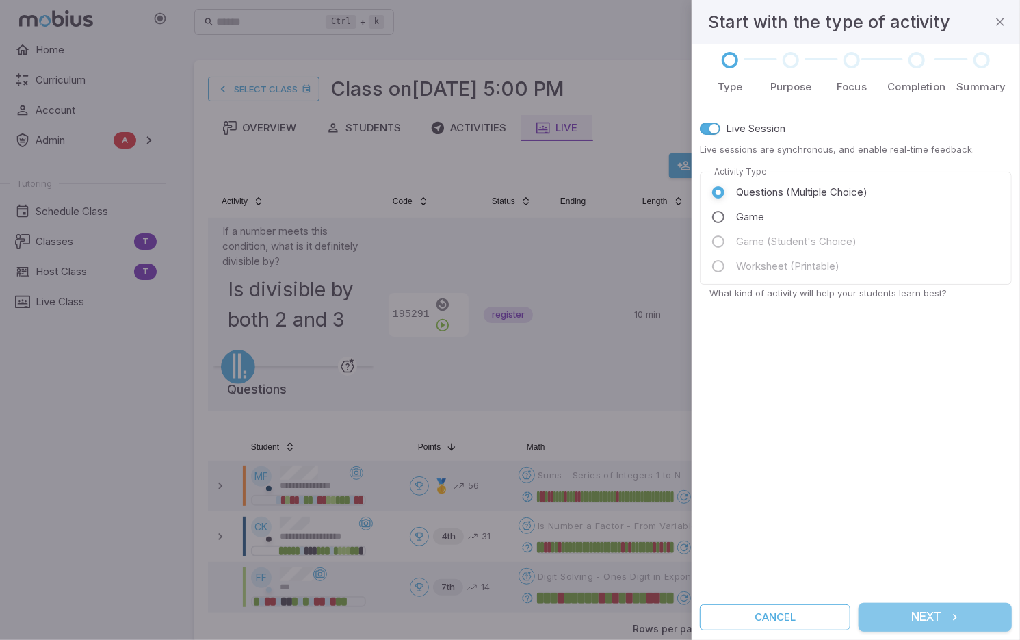
click at [931, 615] on button "Next" at bounding box center [935, 617] width 153 height 29
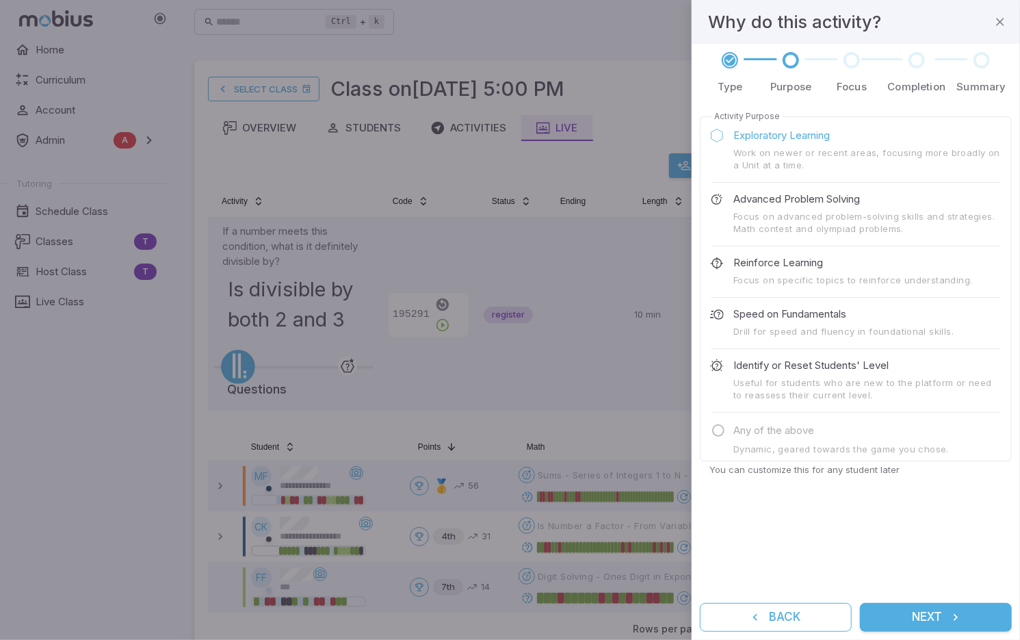
click at [771, 206] on p "Advanced Problem Solving" at bounding box center [797, 199] width 127 height 15
click at [944, 620] on button "Next" at bounding box center [936, 617] width 152 height 29
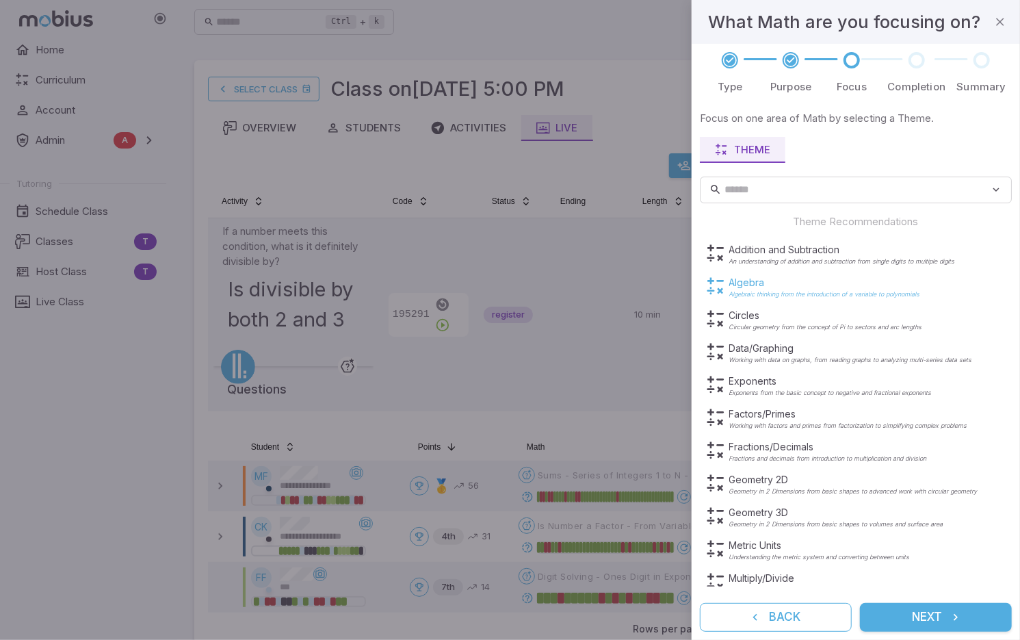
click at [750, 285] on p "Algebra" at bounding box center [825, 283] width 191 height 14
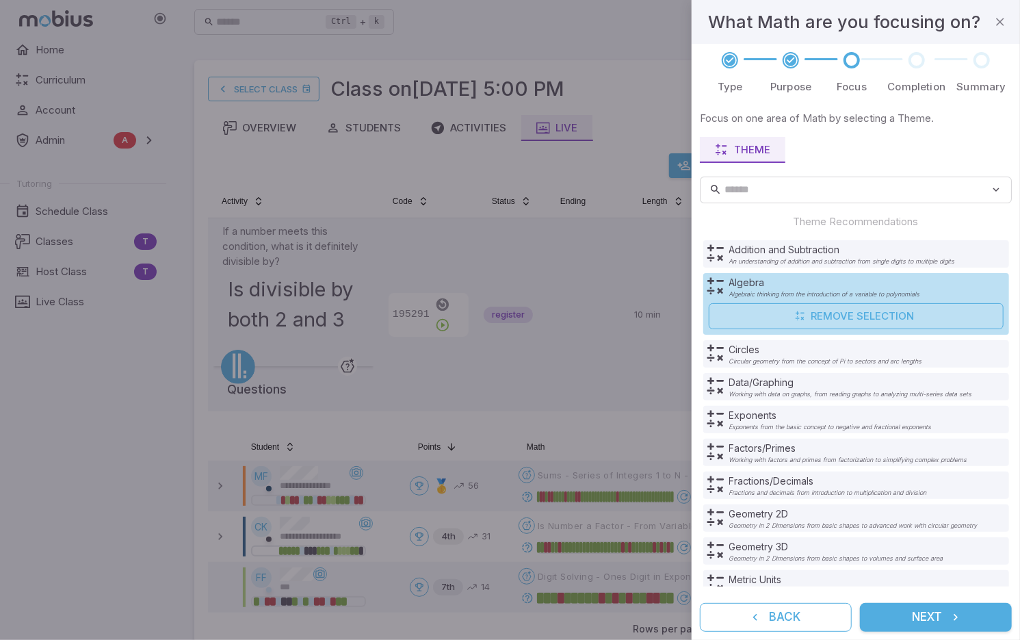
click at [933, 622] on button "Next" at bounding box center [936, 617] width 152 height 29
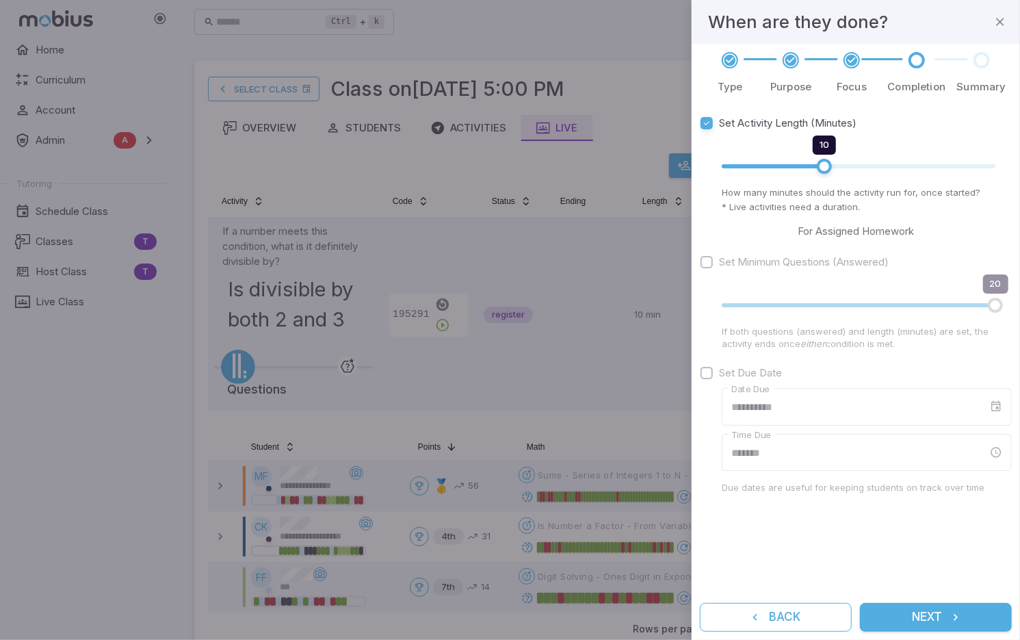
click at [923, 617] on button "Next" at bounding box center [936, 617] width 152 height 29
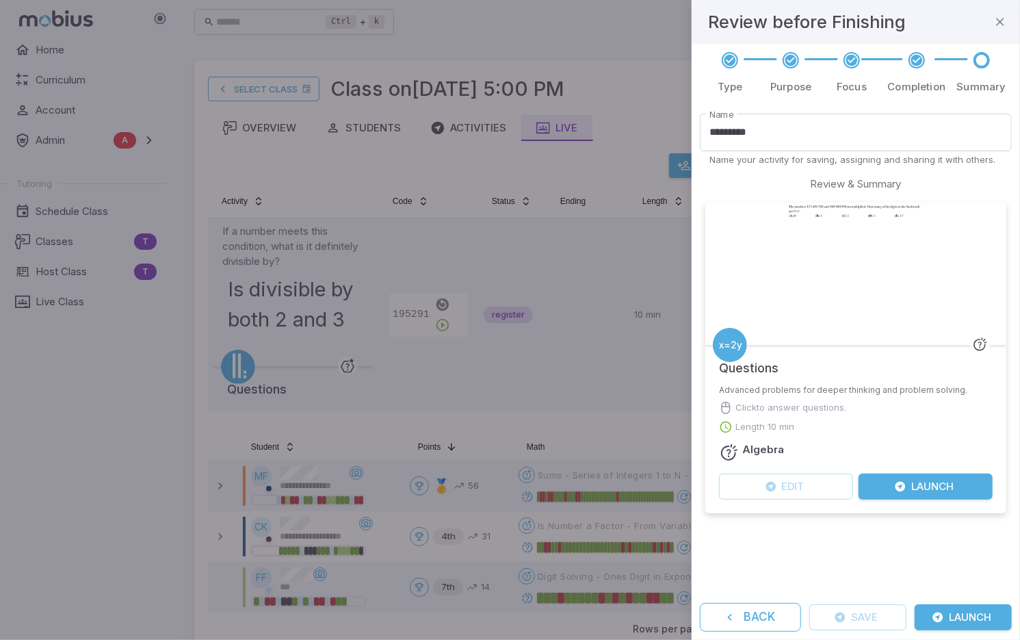
click at [925, 491] on button "Launch" at bounding box center [926, 487] width 134 height 26
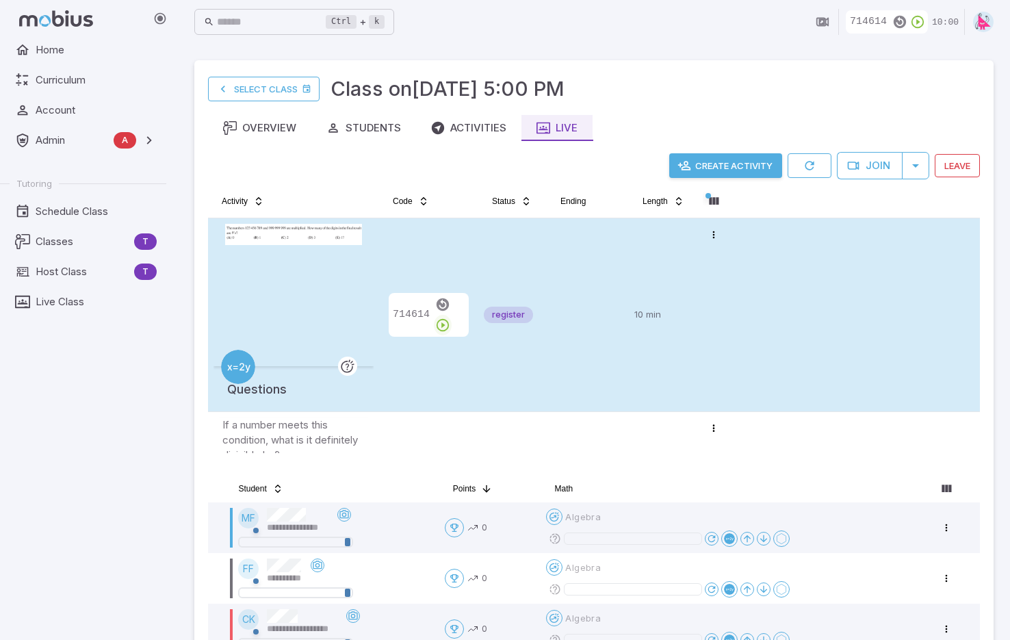
click at [450, 318] on icon "button" at bounding box center [442, 325] width 15 height 15
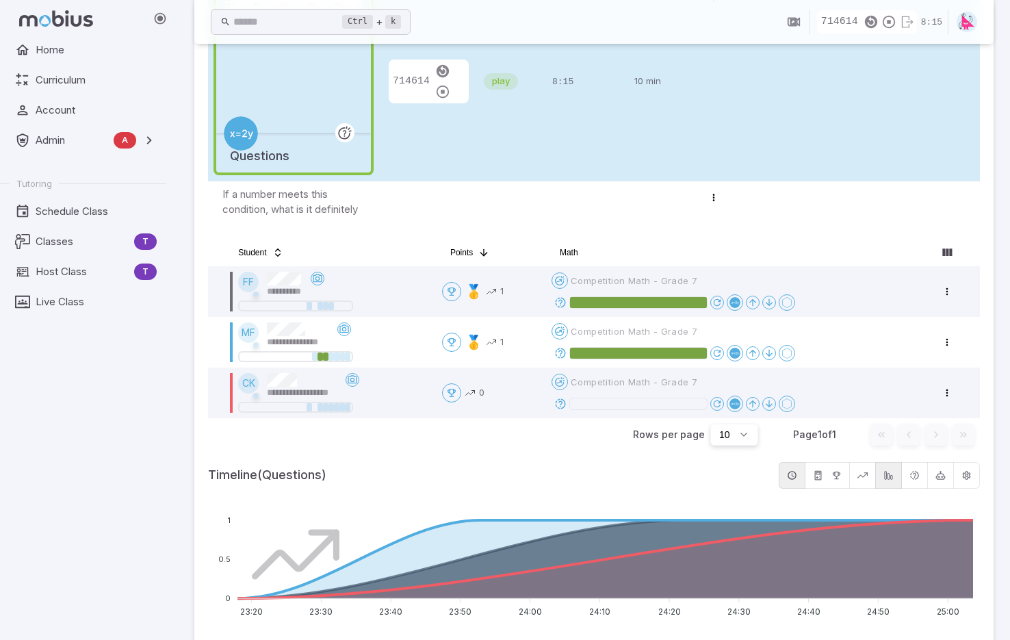
scroll to position [258, 0]
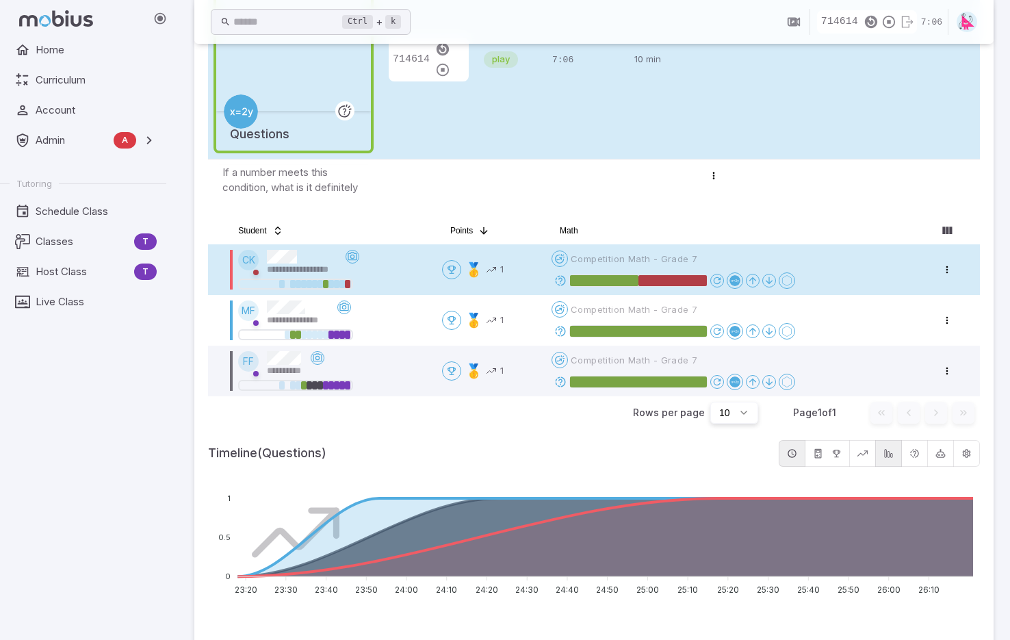
click at [560, 279] on icon at bounding box center [560, 280] width 12 height 12
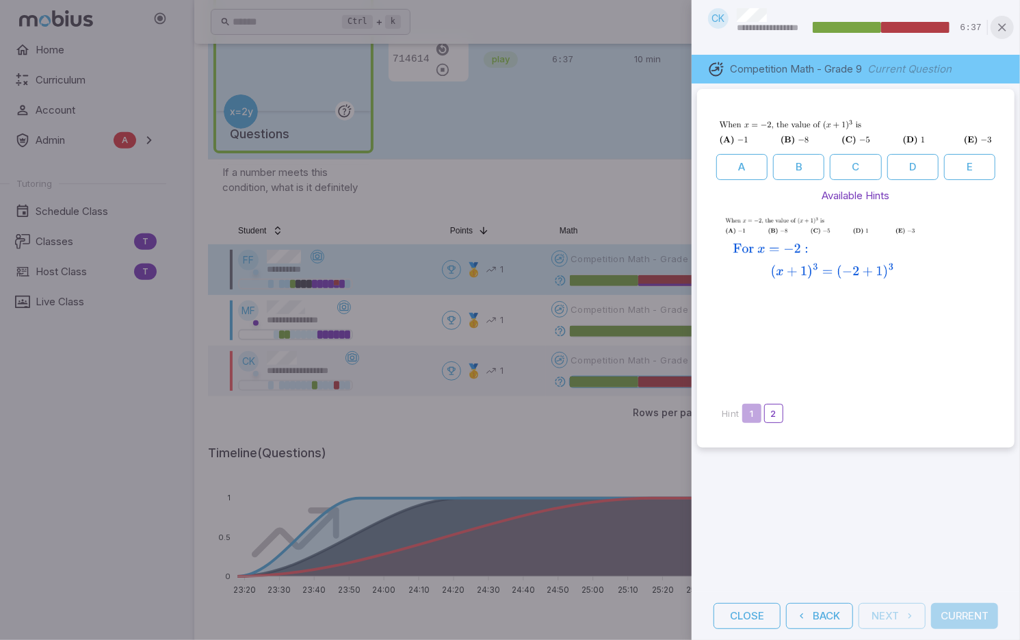
click at [1005, 24] on icon "button" at bounding box center [1003, 28] width 14 height 14
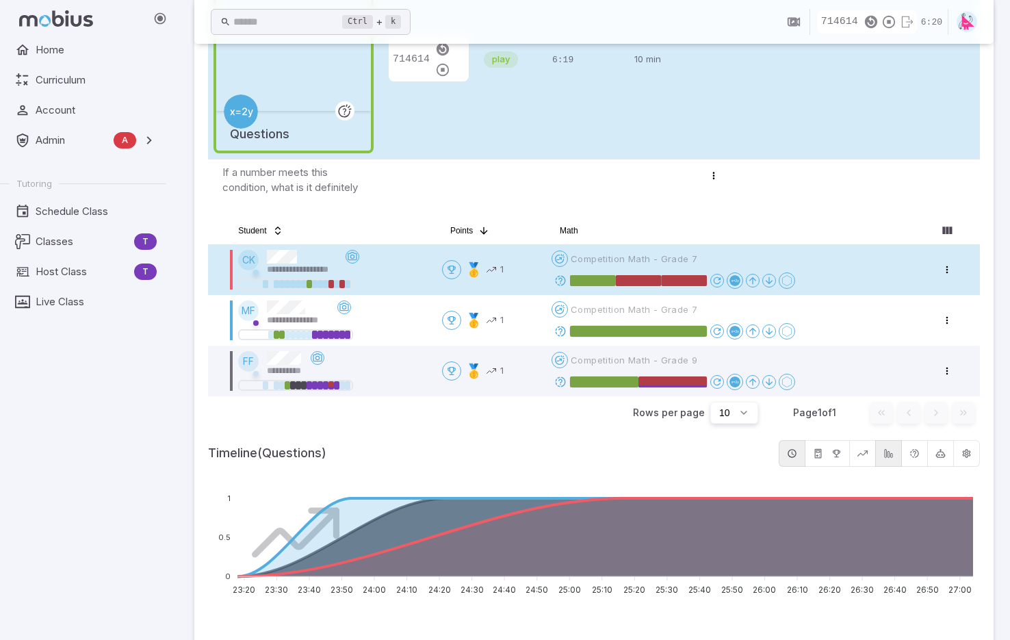
click at [388, 263] on div "**********" at bounding box center [334, 263] width 193 height 26
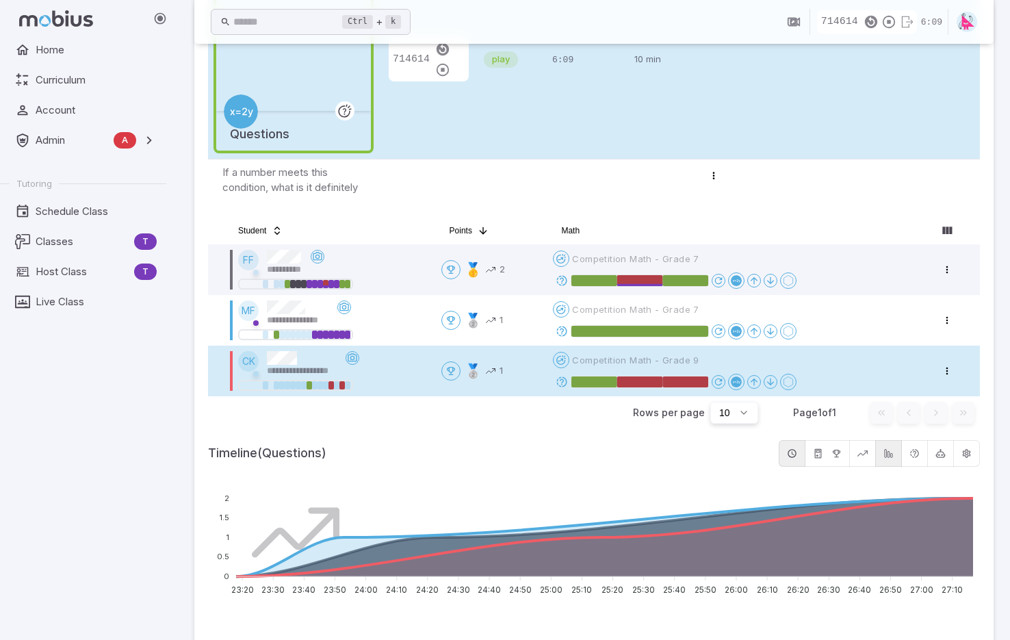
click at [391, 369] on div "**********" at bounding box center [334, 364] width 192 height 26
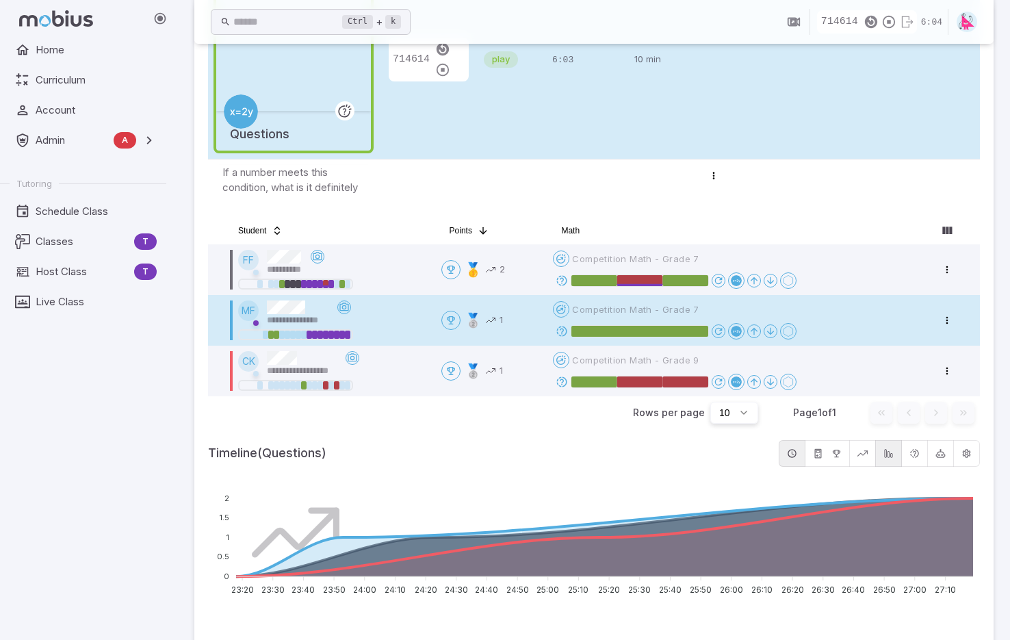
click at [387, 309] on div "**********" at bounding box center [334, 313] width 192 height 26
click at [567, 329] on icon at bounding box center [562, 331] width 12 height 12
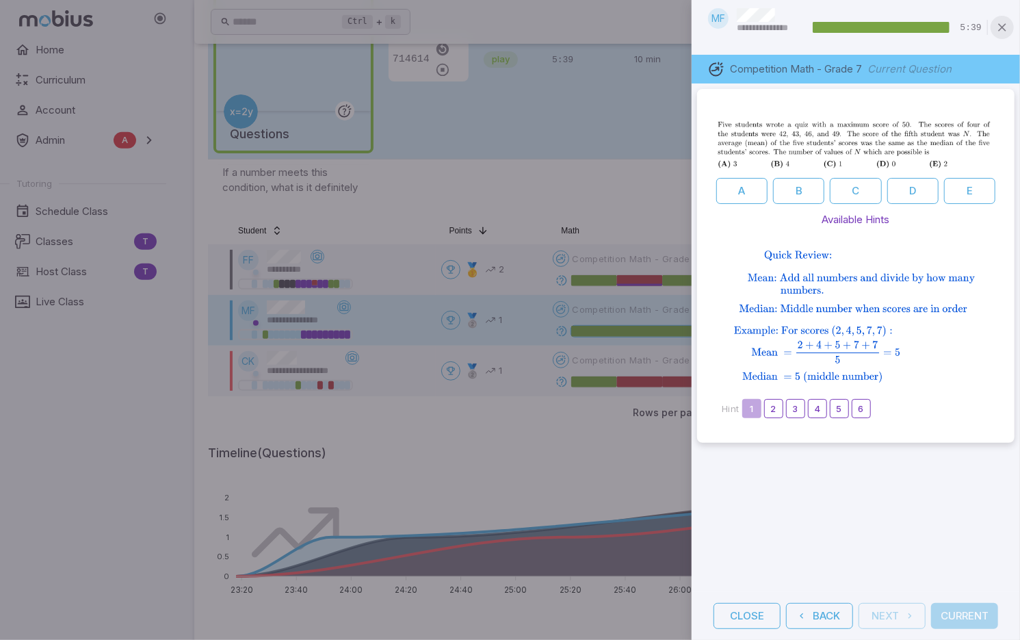
click at [1010, 27] on button "button" at bounding box center [1002, 27] width 23 height 23
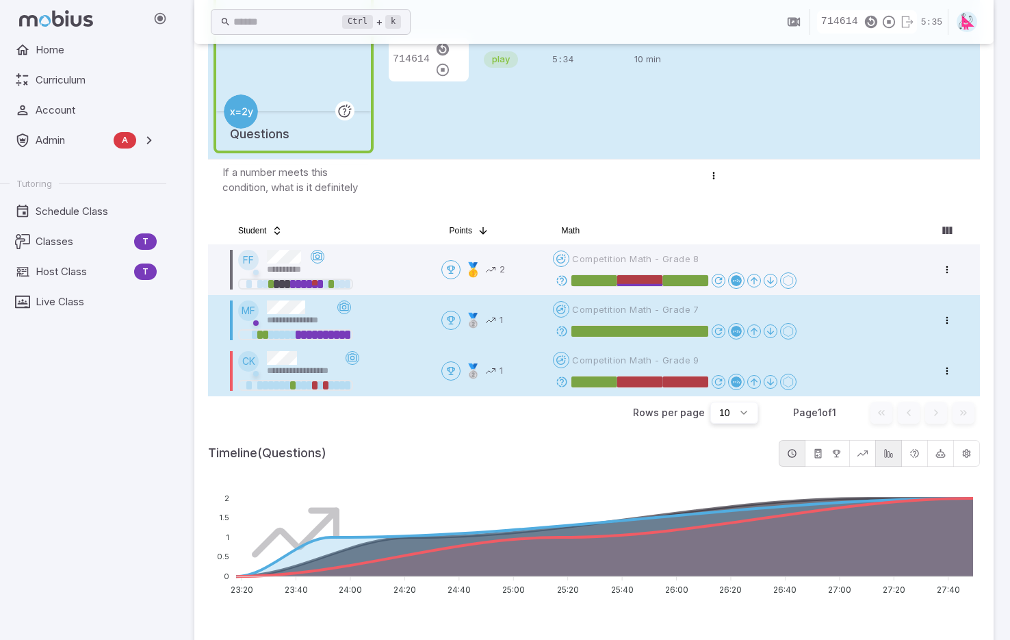
click at [563, 376] on icon at bounding box center [562, 382] width 12 height 12
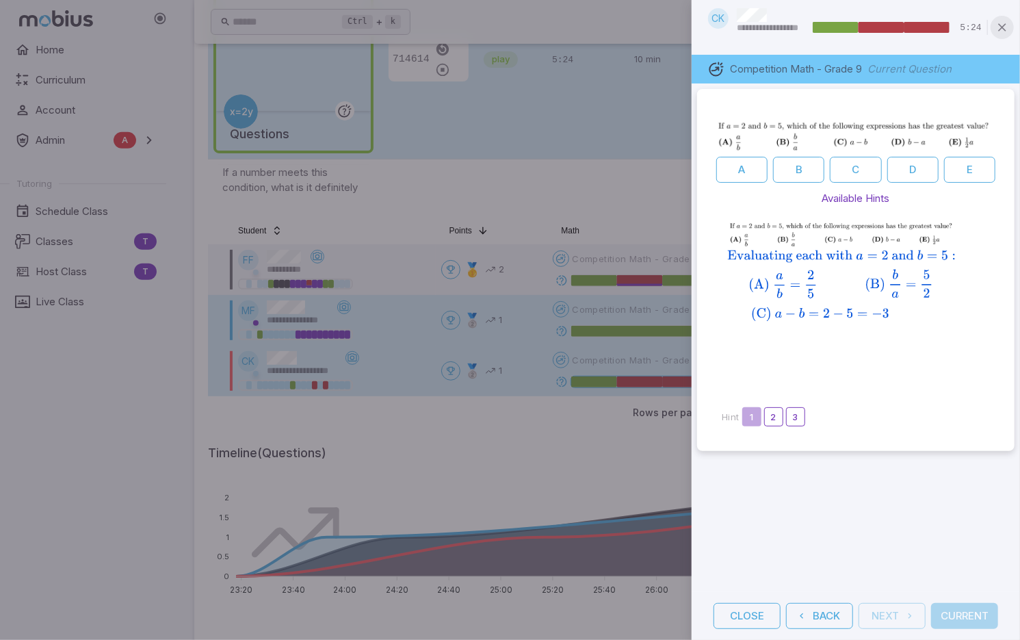
click at [1006, 29] on icon "button" at bounding box center [1003, 28] width 14 height 14
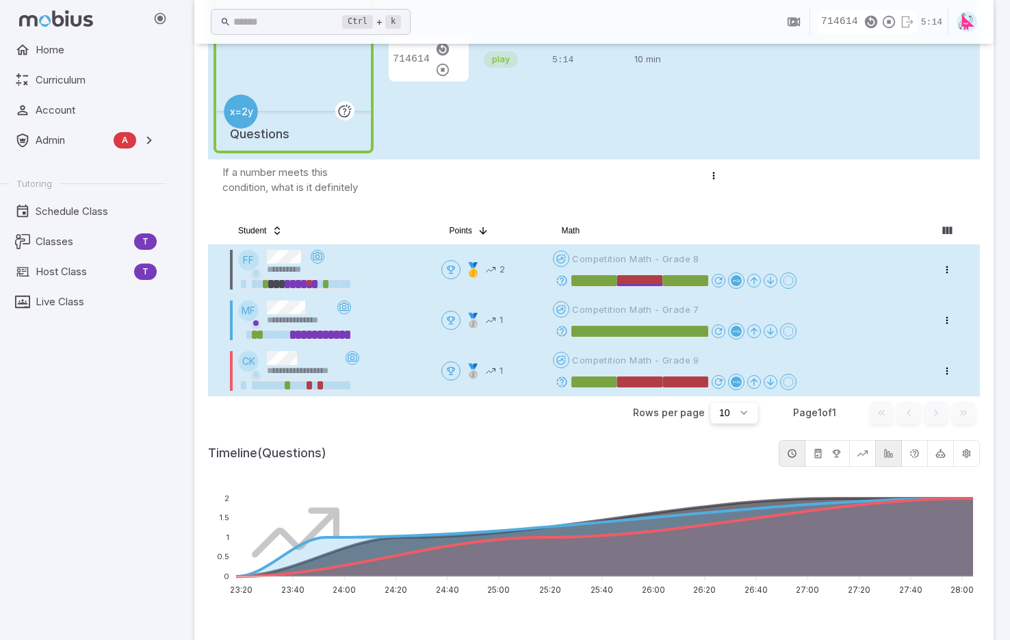
click at [565, 279] on icon at bounding box center [562, 280] width 12 height 12
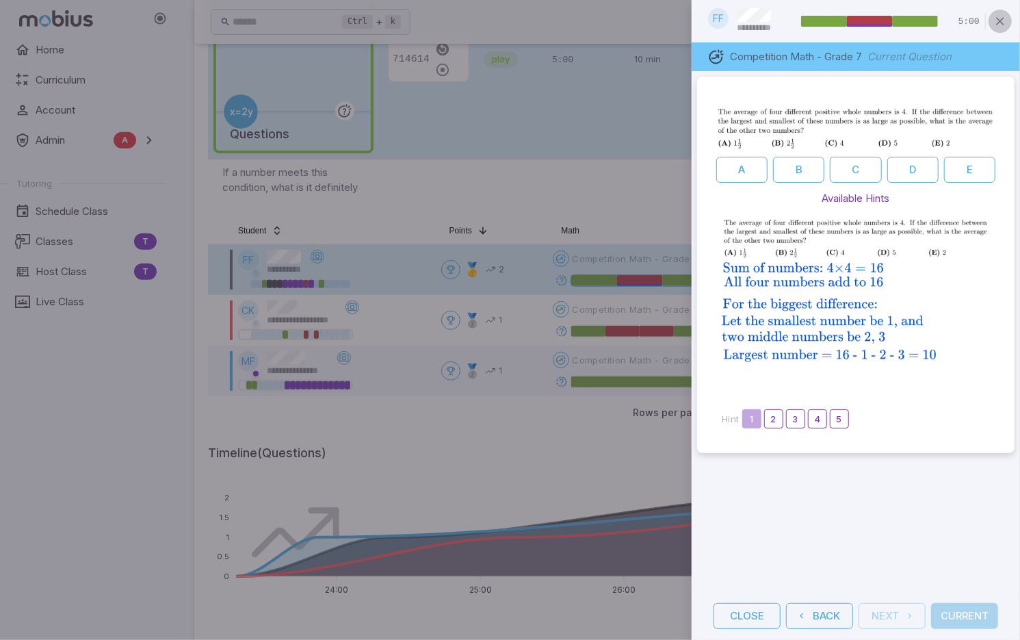
click at [1009, 21] on button "button" at bounding box center [1000, 21] width 23 height 23
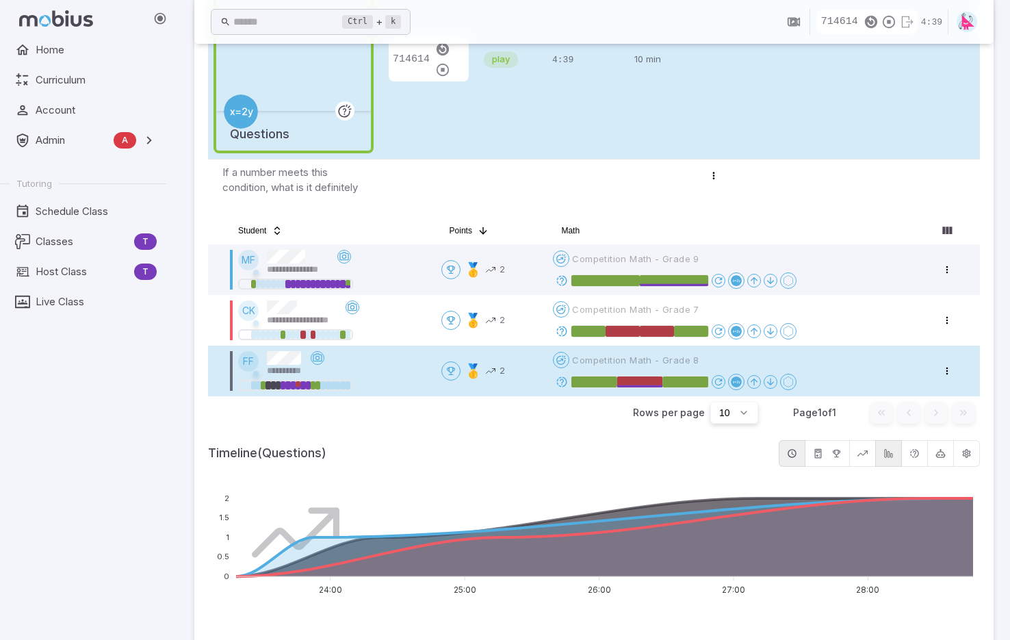
click at [563, 380] on icon at bounding box center [562, 382] width 12 height 12
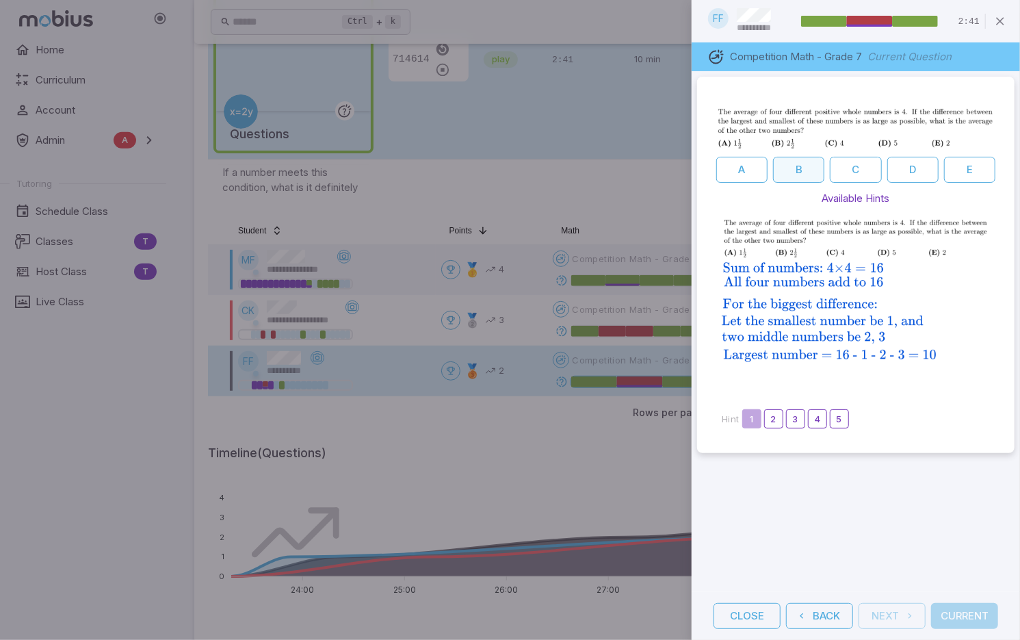
click at [799, 164] on button "B" at bounding box center [798, 170] width 51 height 26
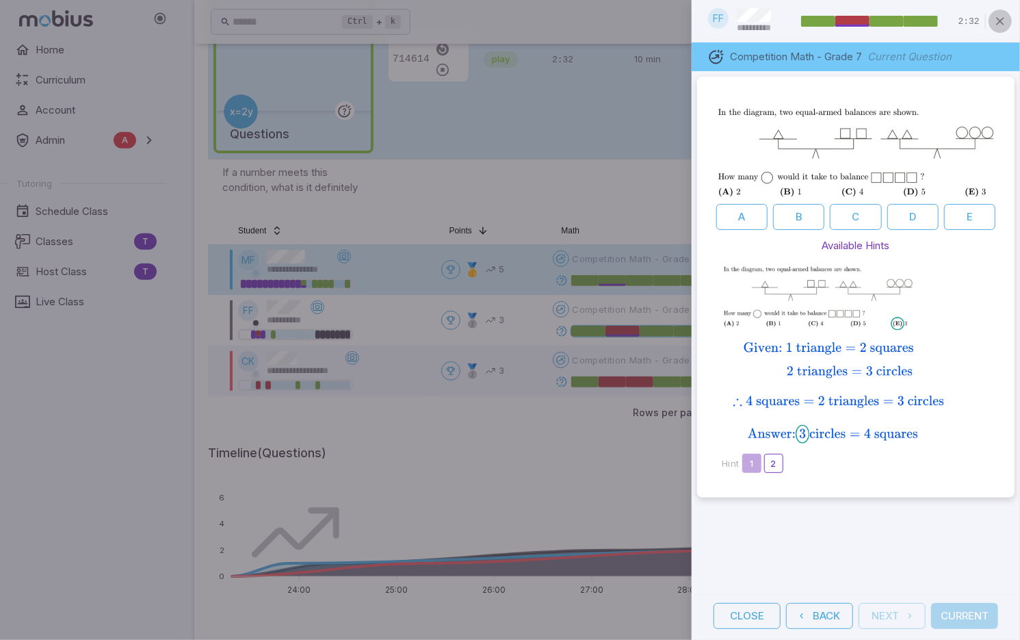
click at [1009, 21] on button "button" at bounding box center [1000, 21] width 23 height 23
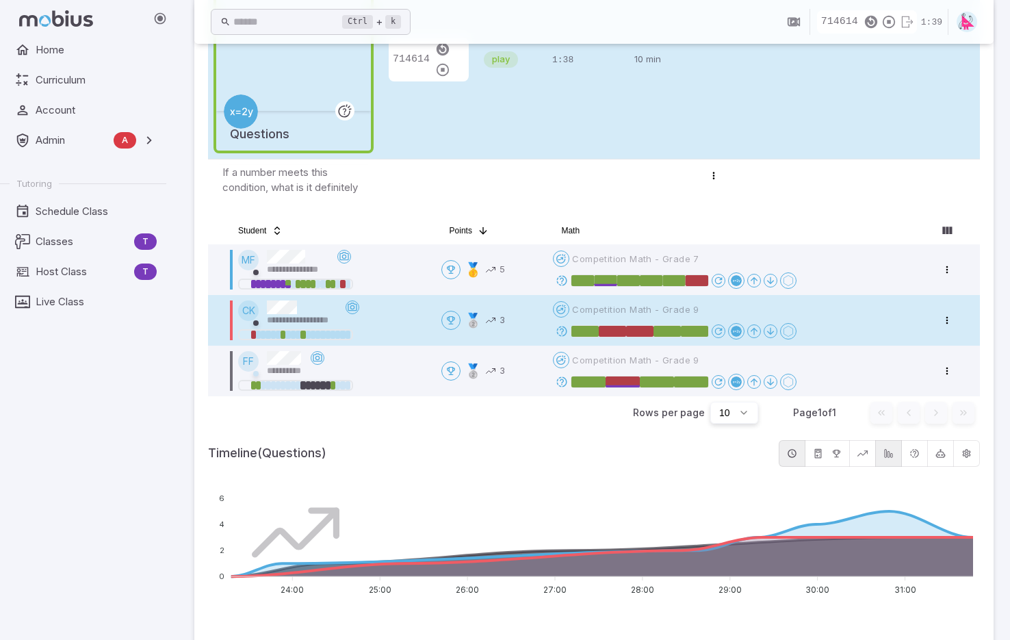
click at [404, 326] on div at bounding box center [334, 333] width 192 height 14
click at [564, 327] on icon at bounding box center [562, 331] width 12 height 12
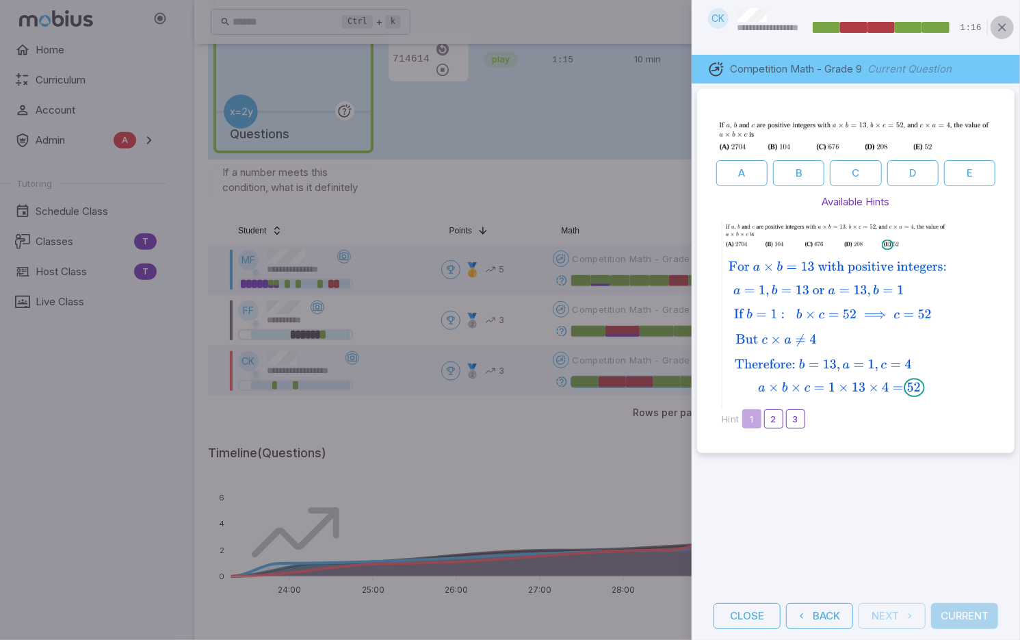
click at [1006, 25] on icon "button" at bounding box center [1003, 28] width 14 height 14
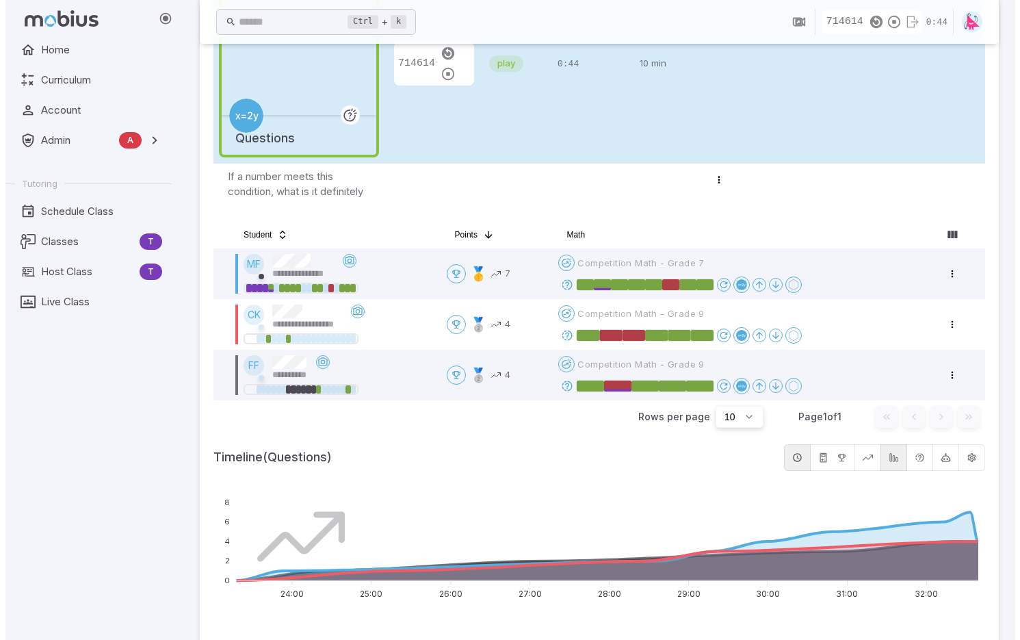
scroll to position [267, 0]
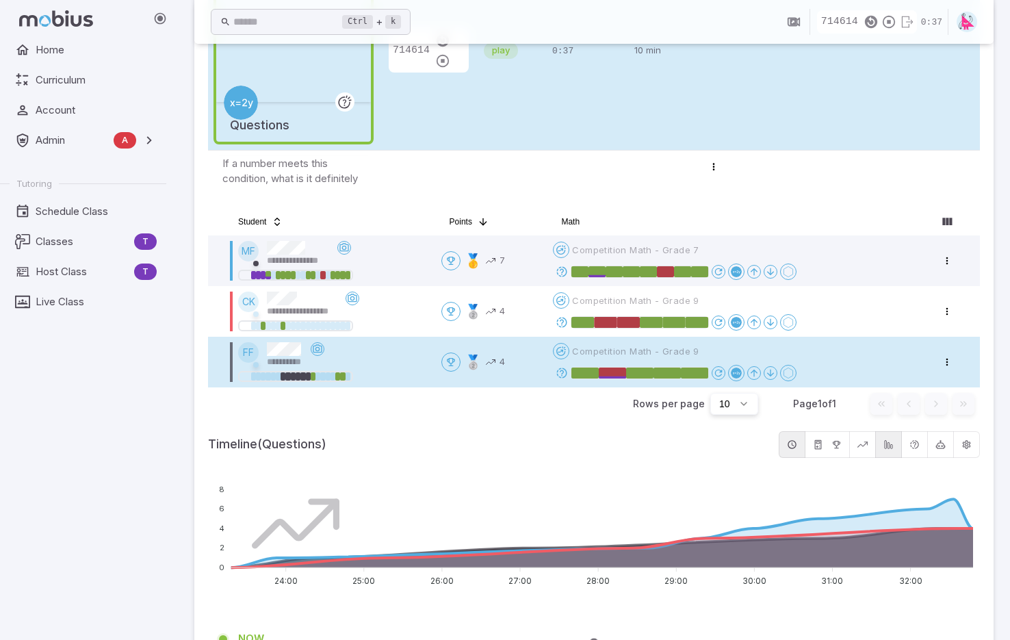
click at [568, 372] on icon at bounding box center [562, 373] width 12 height 12
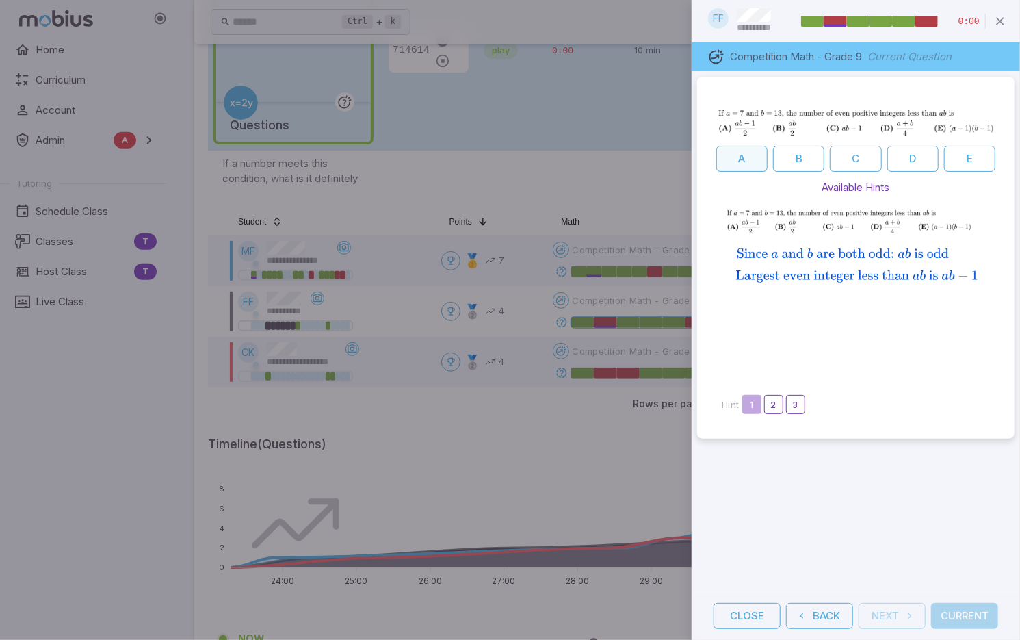
click at [733, 149] on button "A" at bounding box center [742, 159] width 51 height 26
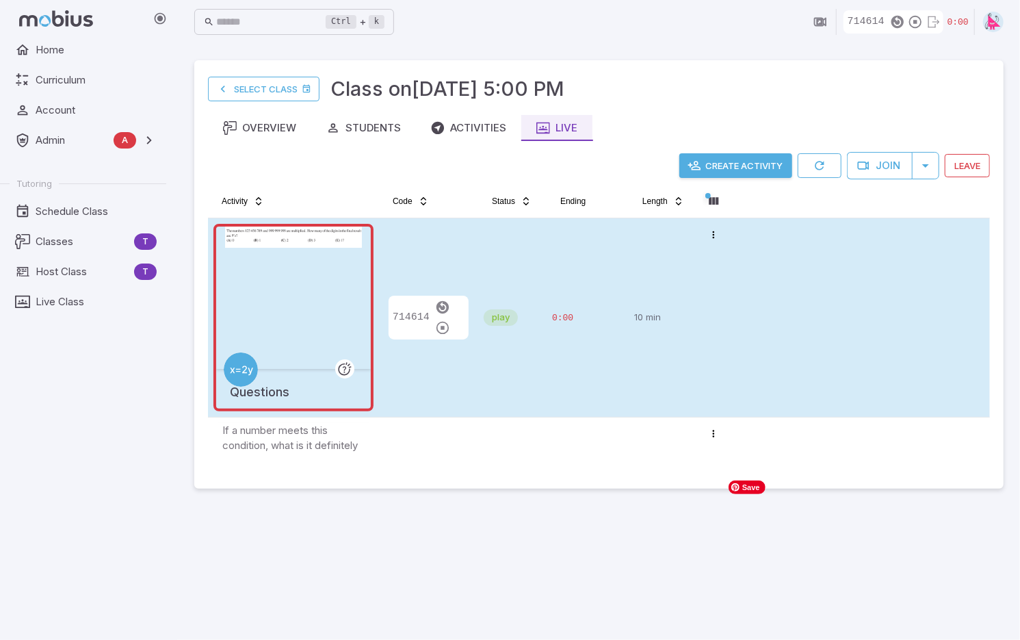
scroll to position [0, 0]
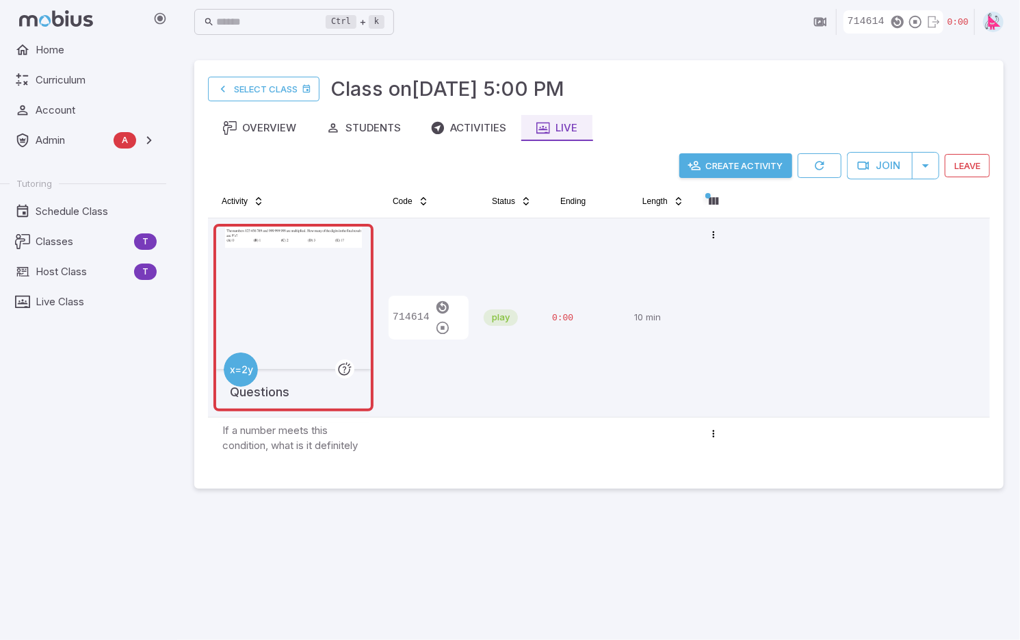
click at [739, 162] on button "Create Activity" at bounding box center [736, 165] width 113 height 25
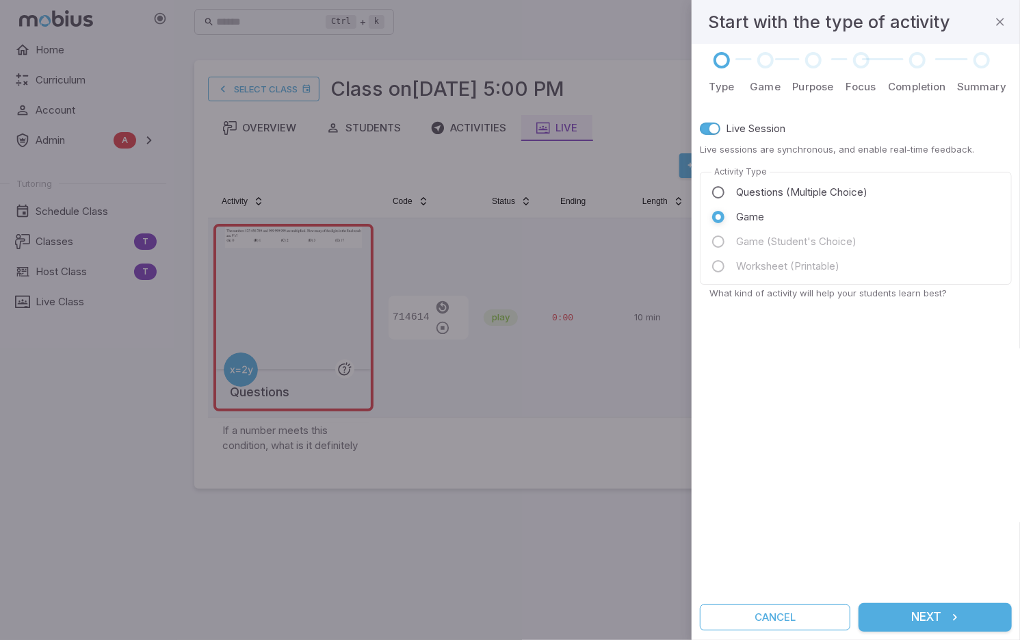
click at [931, 620] on button "Next" at bounding box center [935, 617] width 153 height 29
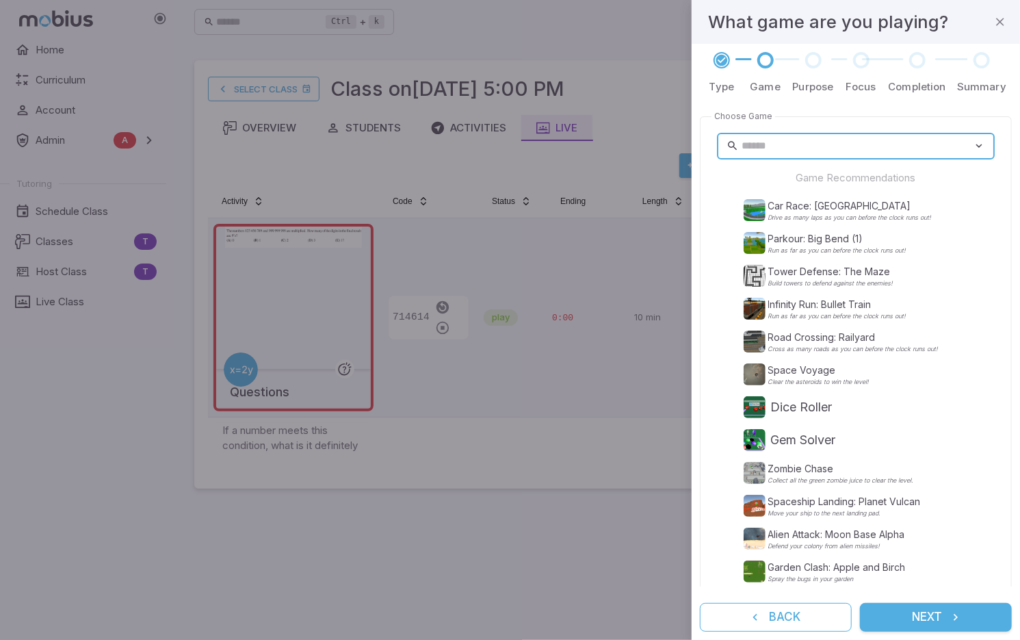
click at [810, 153] on input "text" at bounding box center [857, 146] width 231 height 27
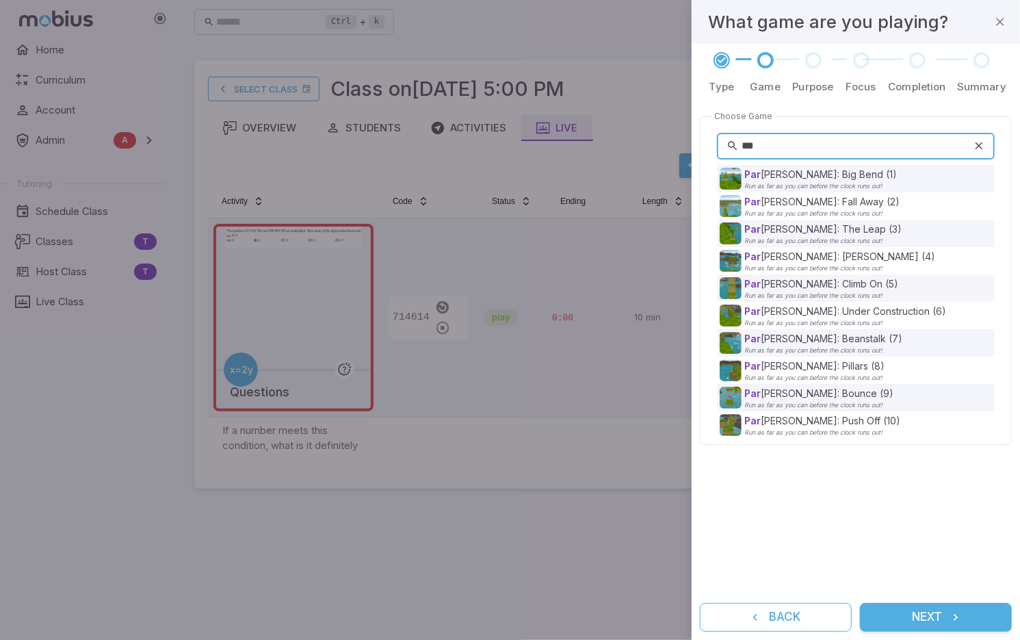
drag, startPoint x: 783, startPoint y: 143, endPoint x: 738, endPoint y: 144, distance: 44.5
click at [738, 144] on div "*** ​" at bounding box center [856, 146] width 278 height 27
type input "*"
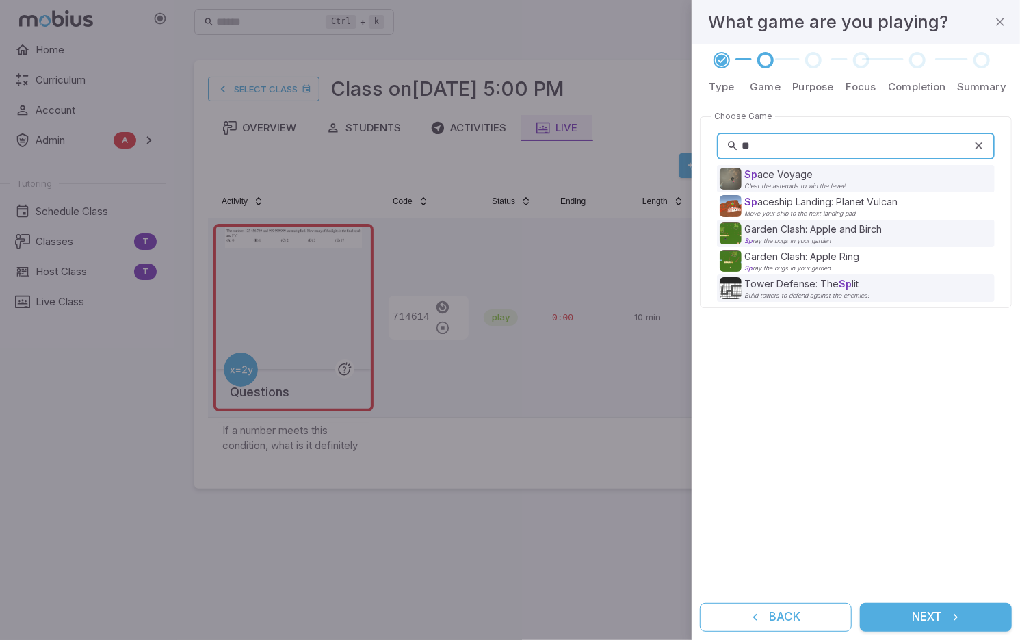
drag, startPoint x: 775, startPoint y: 143, endPoint x: 725, endPoint y: 136, distance: 50.4
click at [725, 136] on div "** ​" at bounding box center [856, 146] width 278 height 27
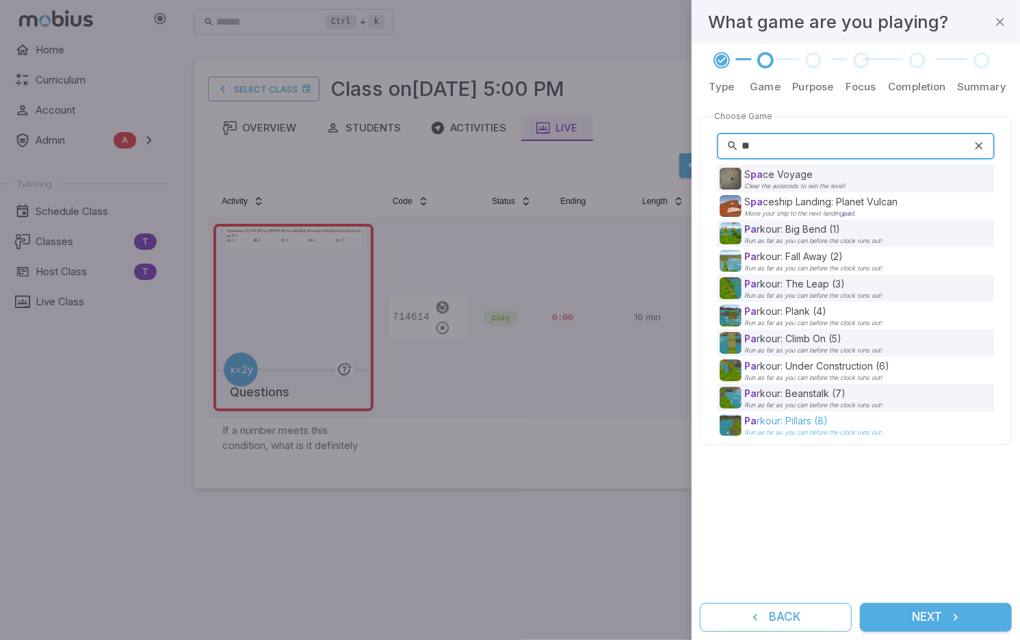
type input "**"
click at [805, 422] on p "Pa rkour: Pillars (8)" at bounding box center [814, 421] width 138 height 14
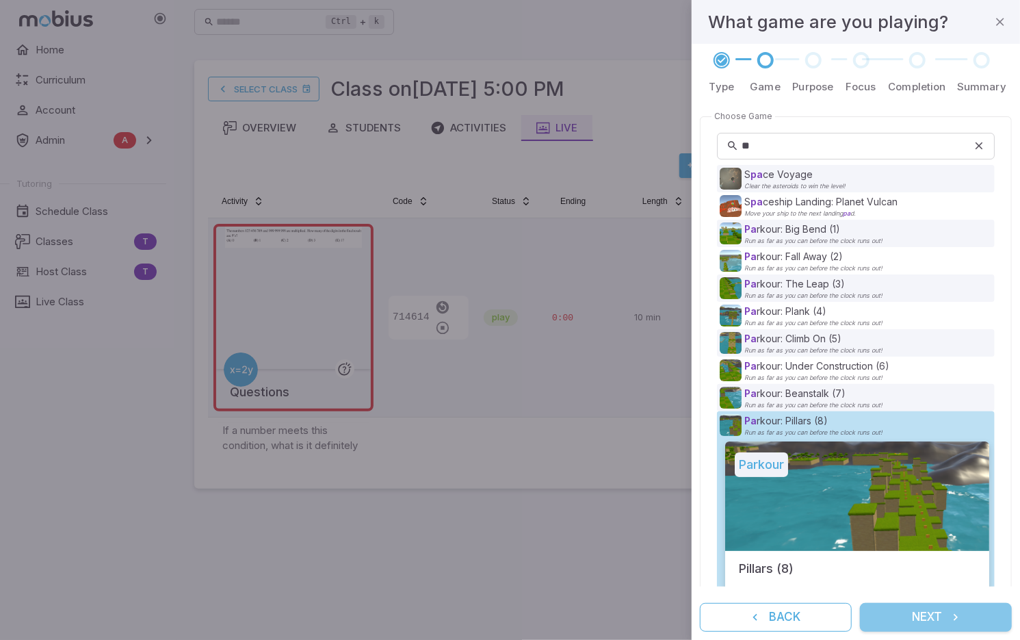
click at [933, 618] on button "Next" at bounding box center [936, 617] width 152 height 29
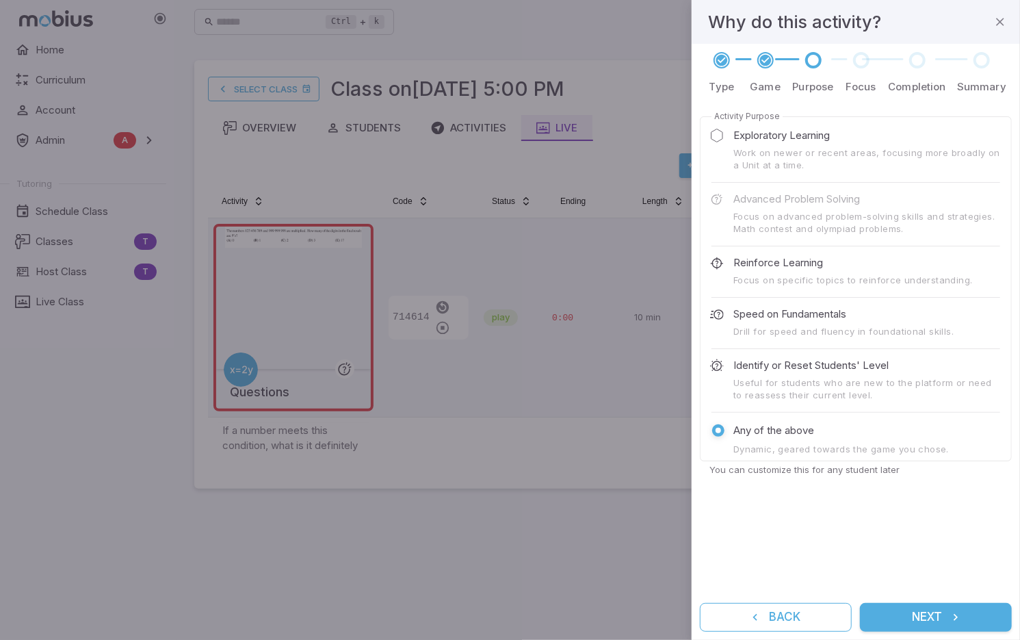
click at [940, 619] on button "Next" at bounding box center [936, 617] width 152 height 29
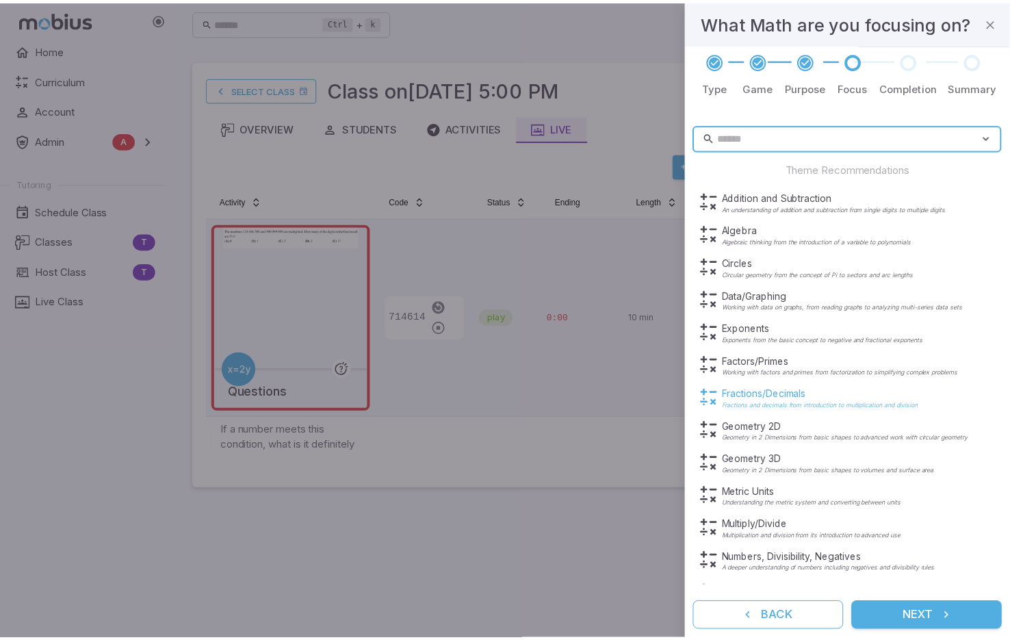
scroll to position [137, 0]
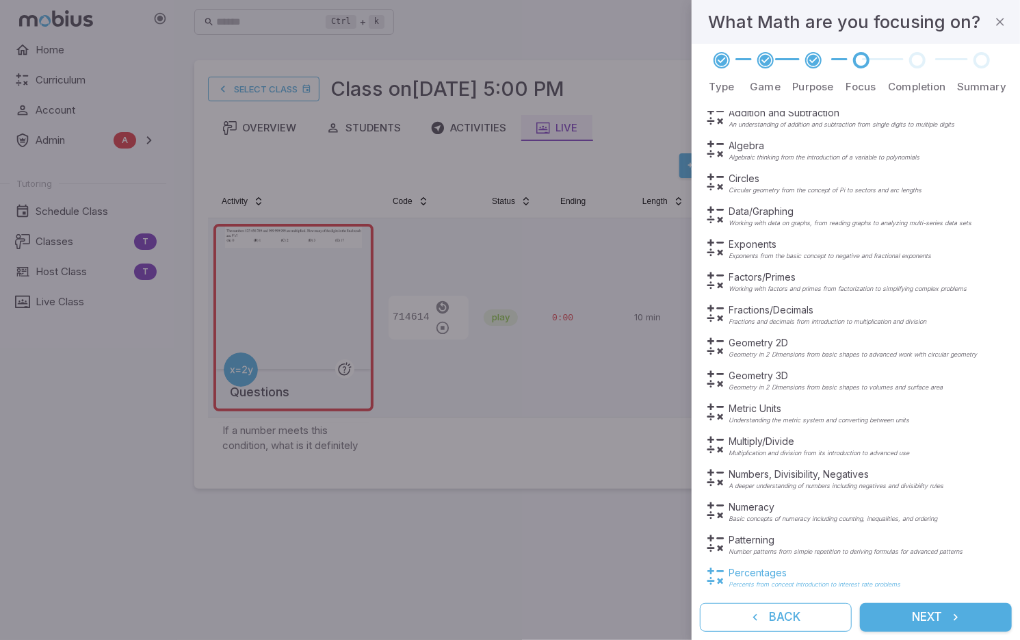
click at [766, 576] on p "Percentages" at bounding box center [816, 573] width 172 height 14
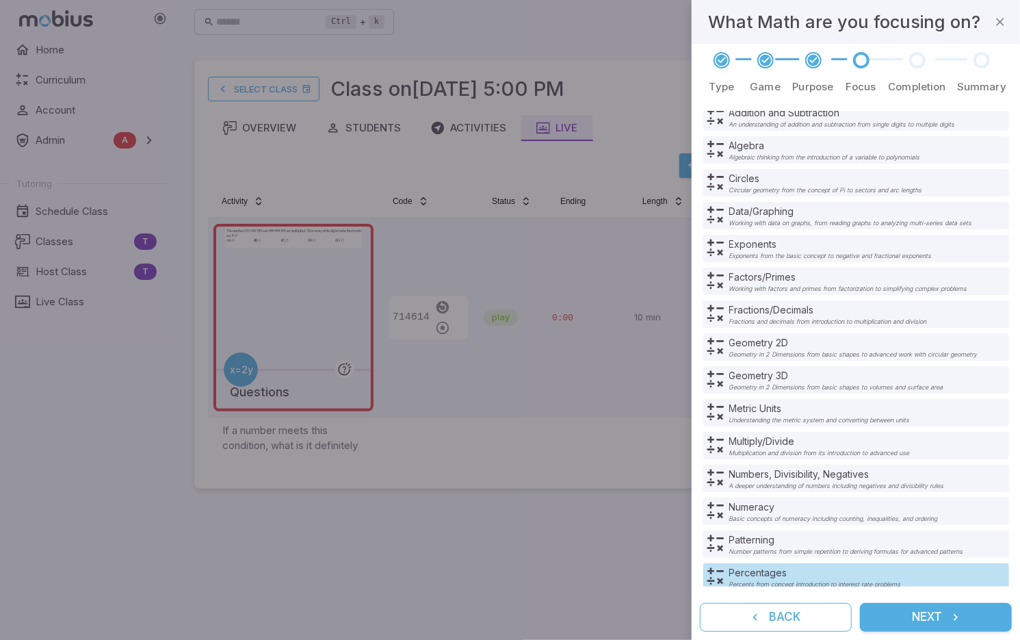
click at [927, 622] on button "Next" at bounding box center [936, 617] width 152 height 29
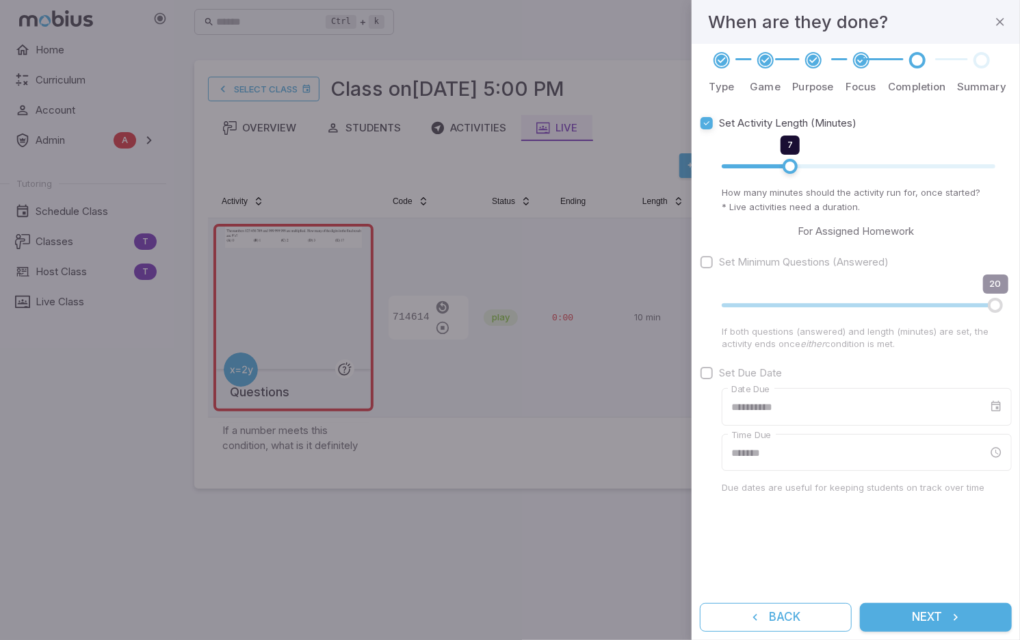
click at [940, 622] on button "Next" at bounding box center [936, 617] width 152 height 29
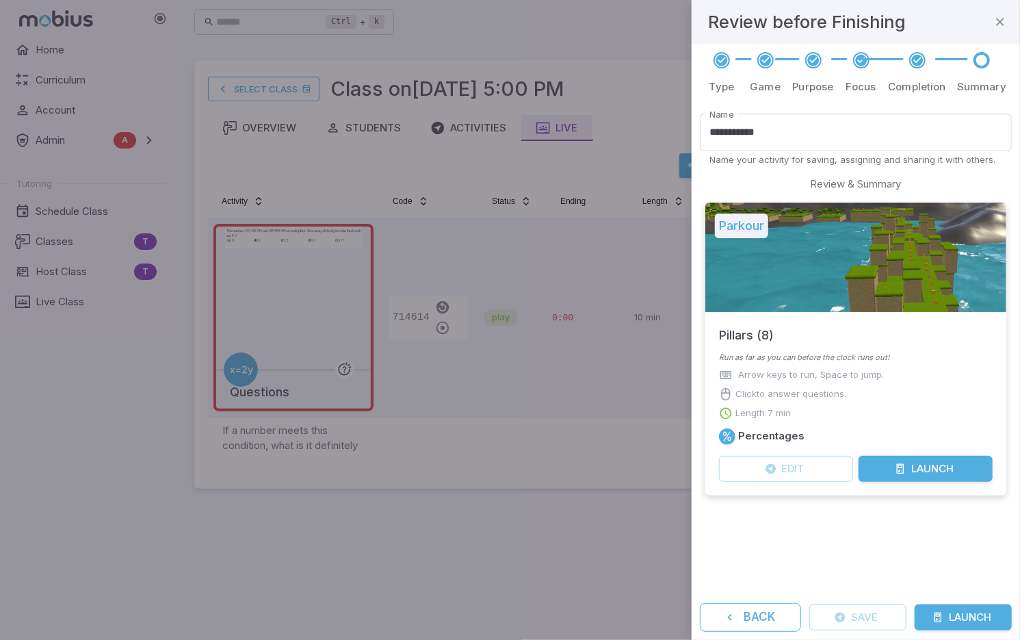
click at [947, 473] on button "Launch" at bounding box center [926, 469] width 134 height 26
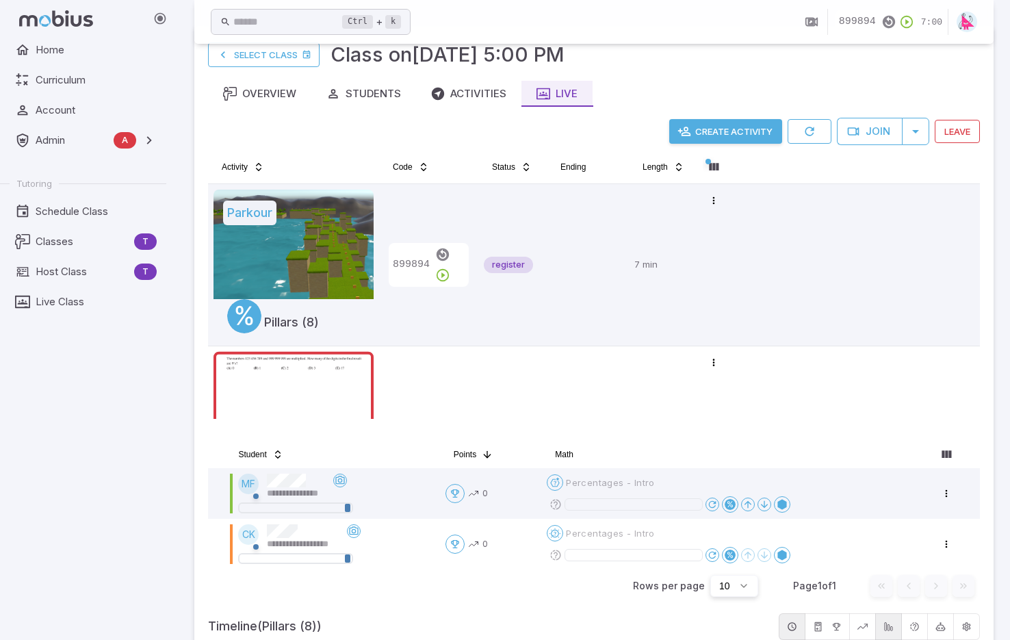
scroll to position [105, 0]
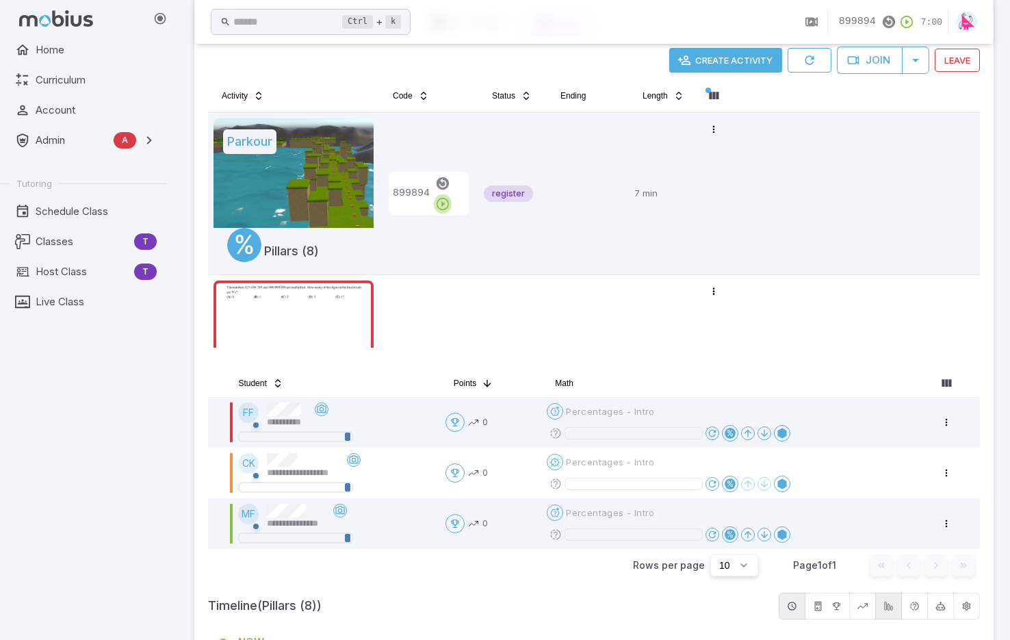
click at [450, 196] on icon "button" at bounding box center [442, 203] width 15 height 15
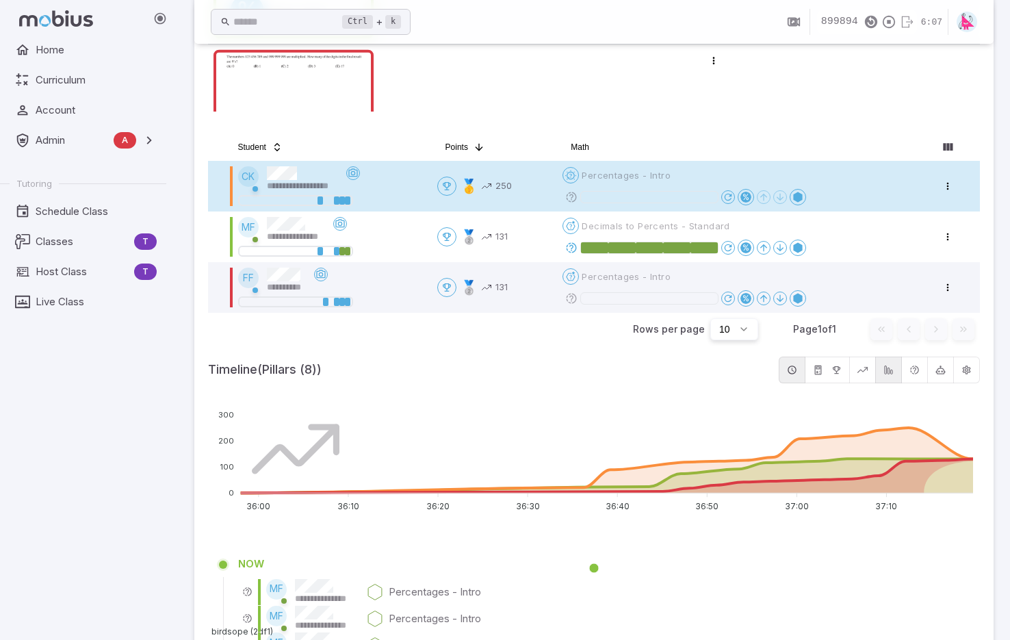
scroll to position [342, 0]
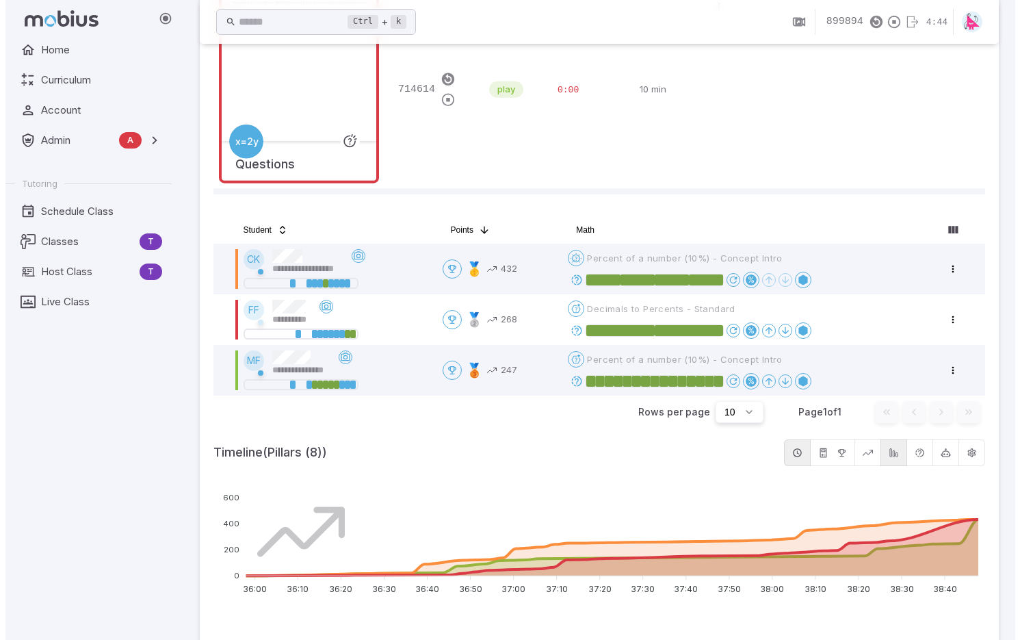
scroll to position [286, 0]
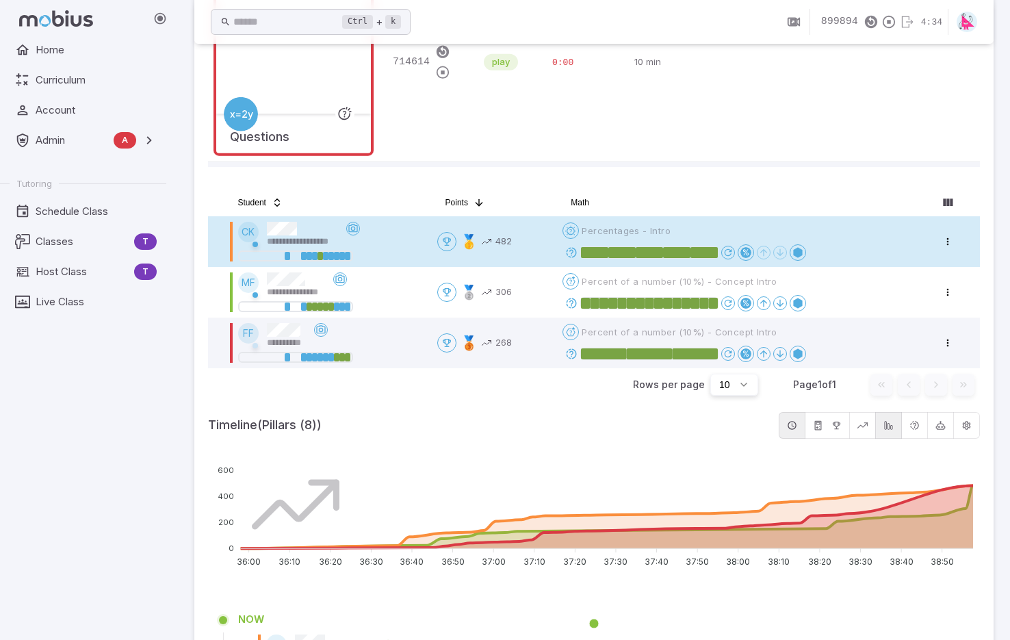
click at [573, 354] on icon at bounding box center [571, 354] width 12 height 12
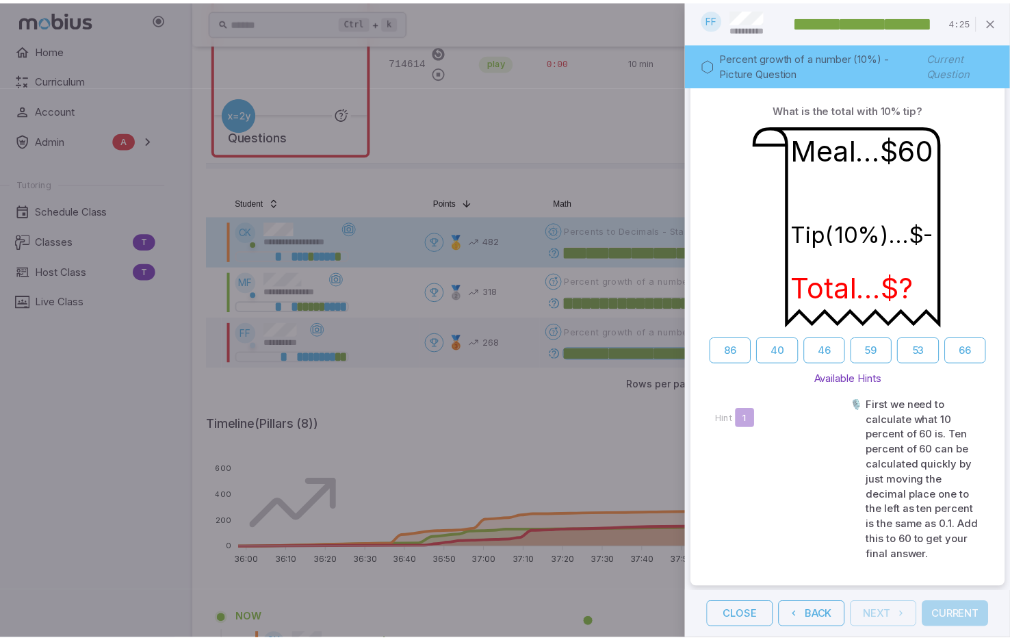
scroll to position [0, 0]
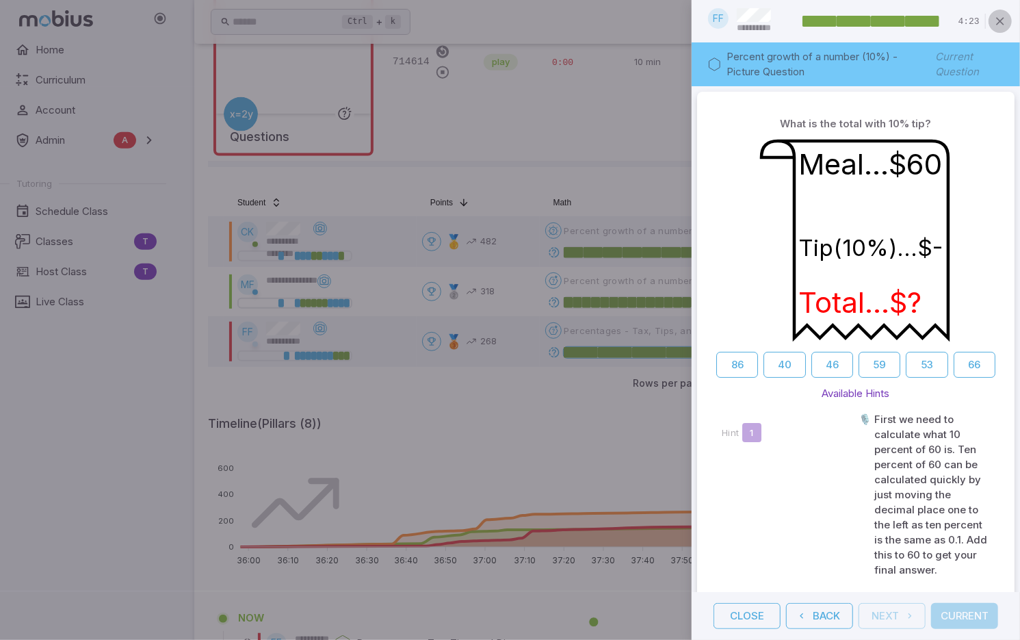
click at [1003, 23] on icon "button" at bounding box center [1001, 21] width 14 height 14
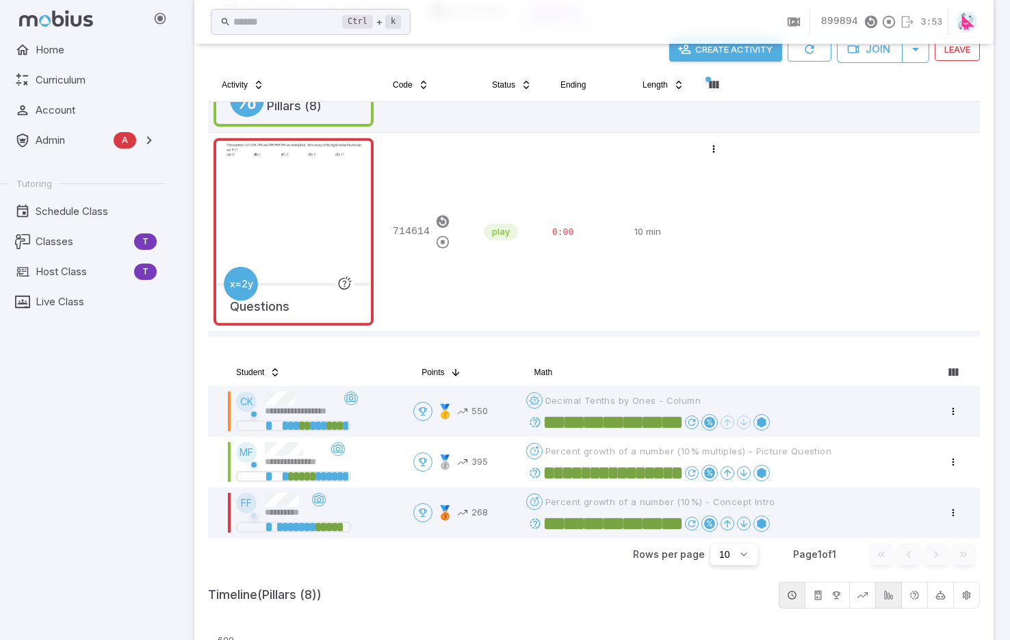
scroll to position [81, 0]
